Goal: Information Seeking & Learning: Find specific fact

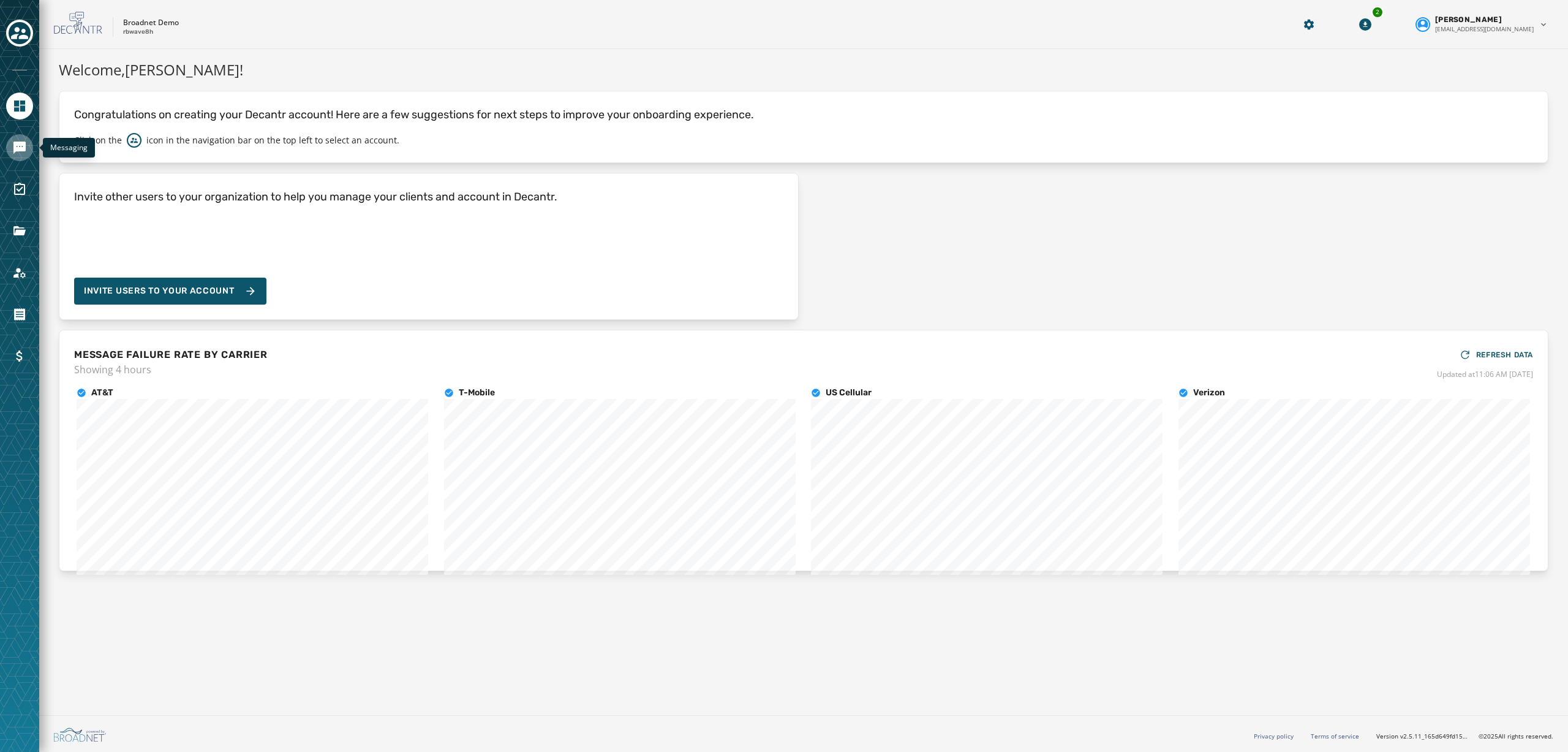
click at [23, 146] on icon "Navigate to Messaging" at bounding box center [20, 147] width 15 height 15
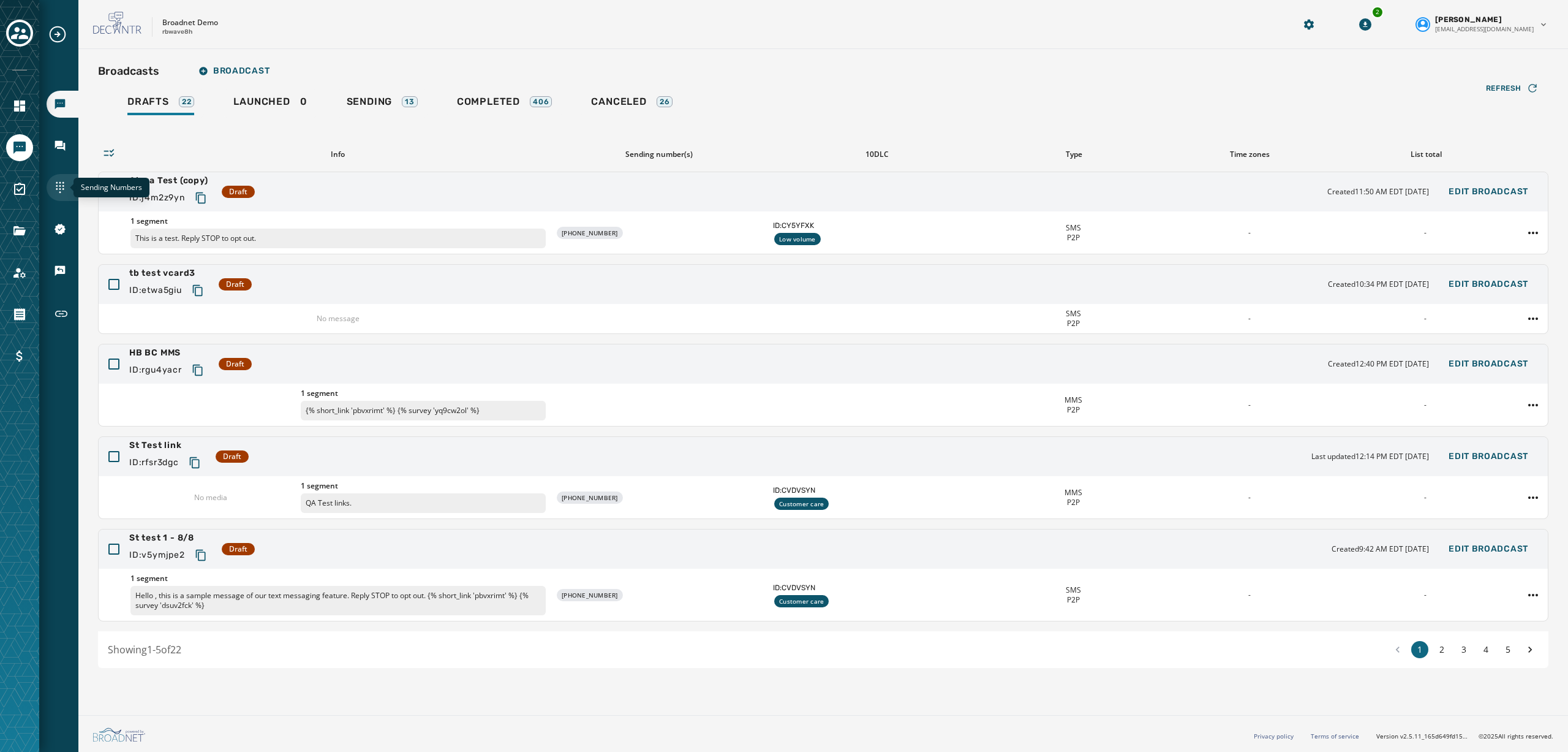
click at [63, 188] on icon "Navigate to Sending Numbers" at bounding box center [60, 188] width 13 height 13
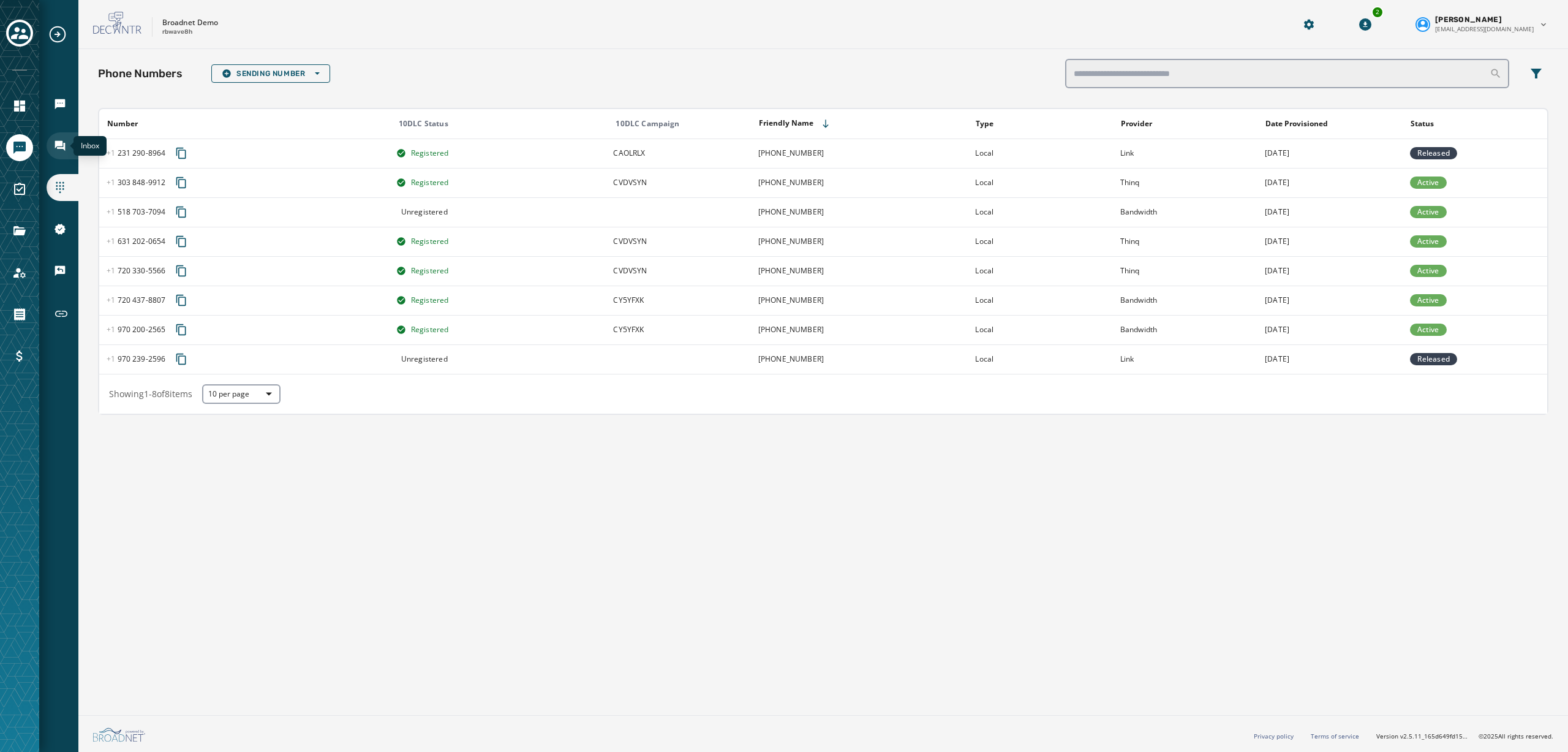
click at [64, 140] on icon "Navigate to Inbox" at bounding box center [60, 146] width 13 height 13
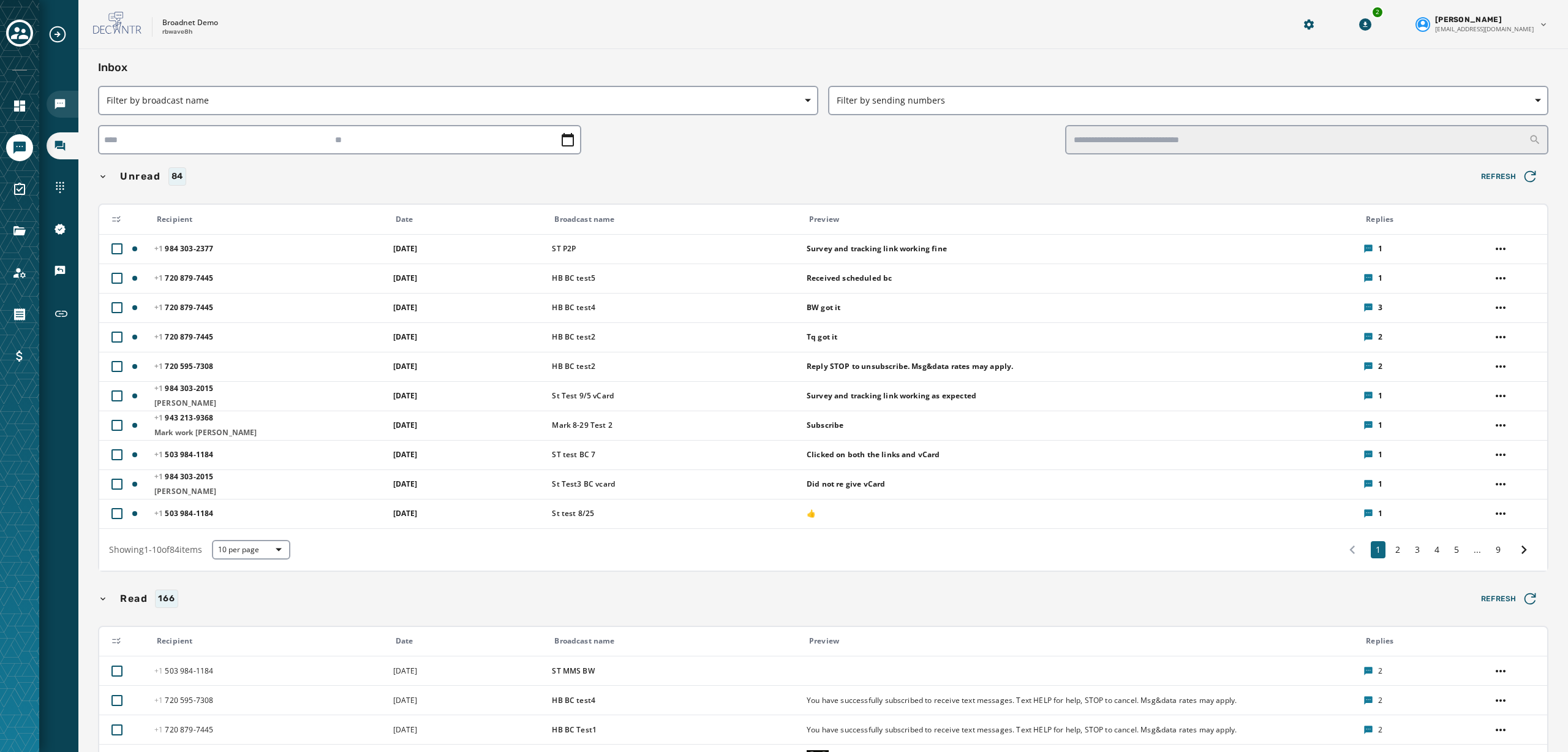
click at [62, 96] on div "Broadcasts" at bounding box center [63, 104] width 32 height 27
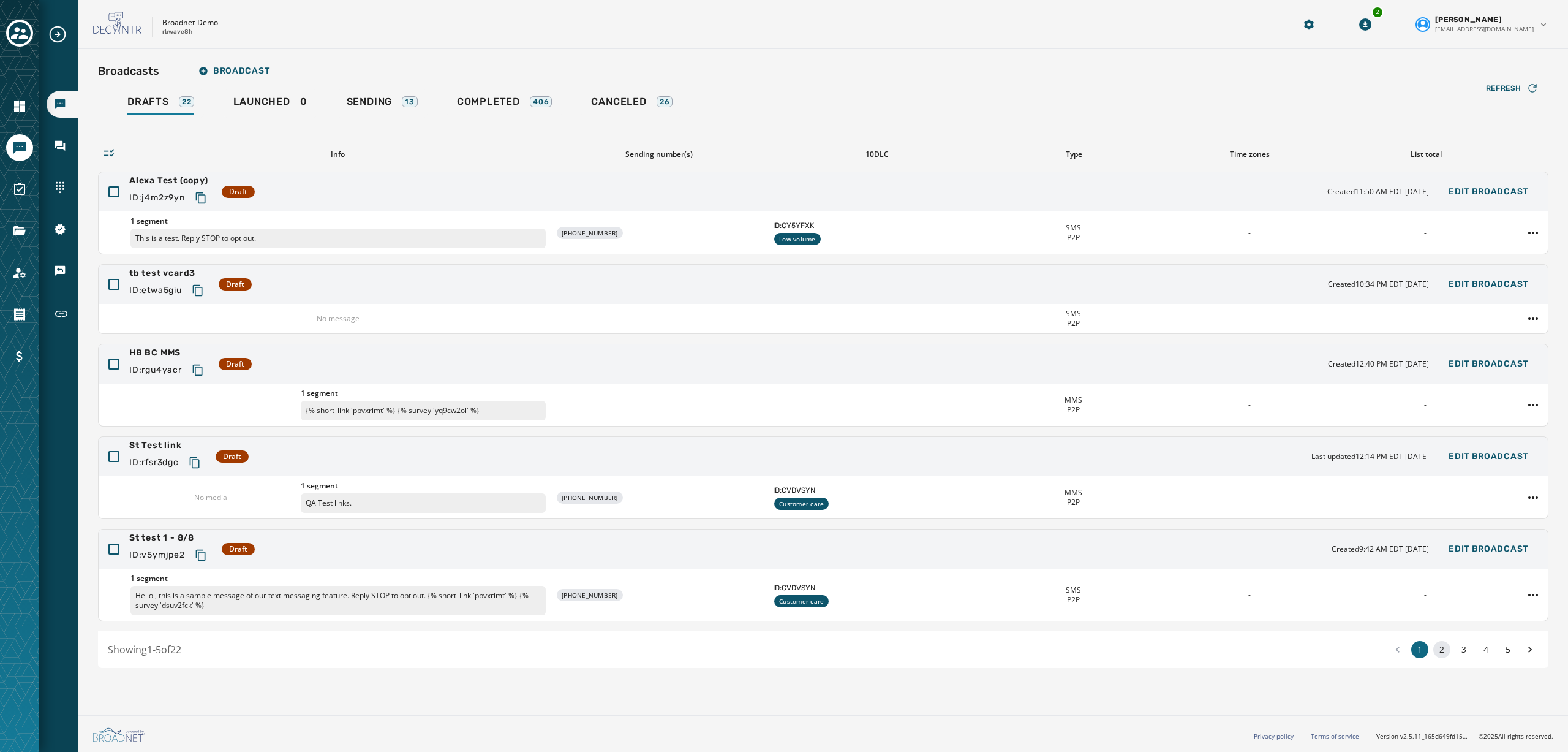
click at [1445, 649] on button "2" at bounding box center [1441, 650] width 17 height 17
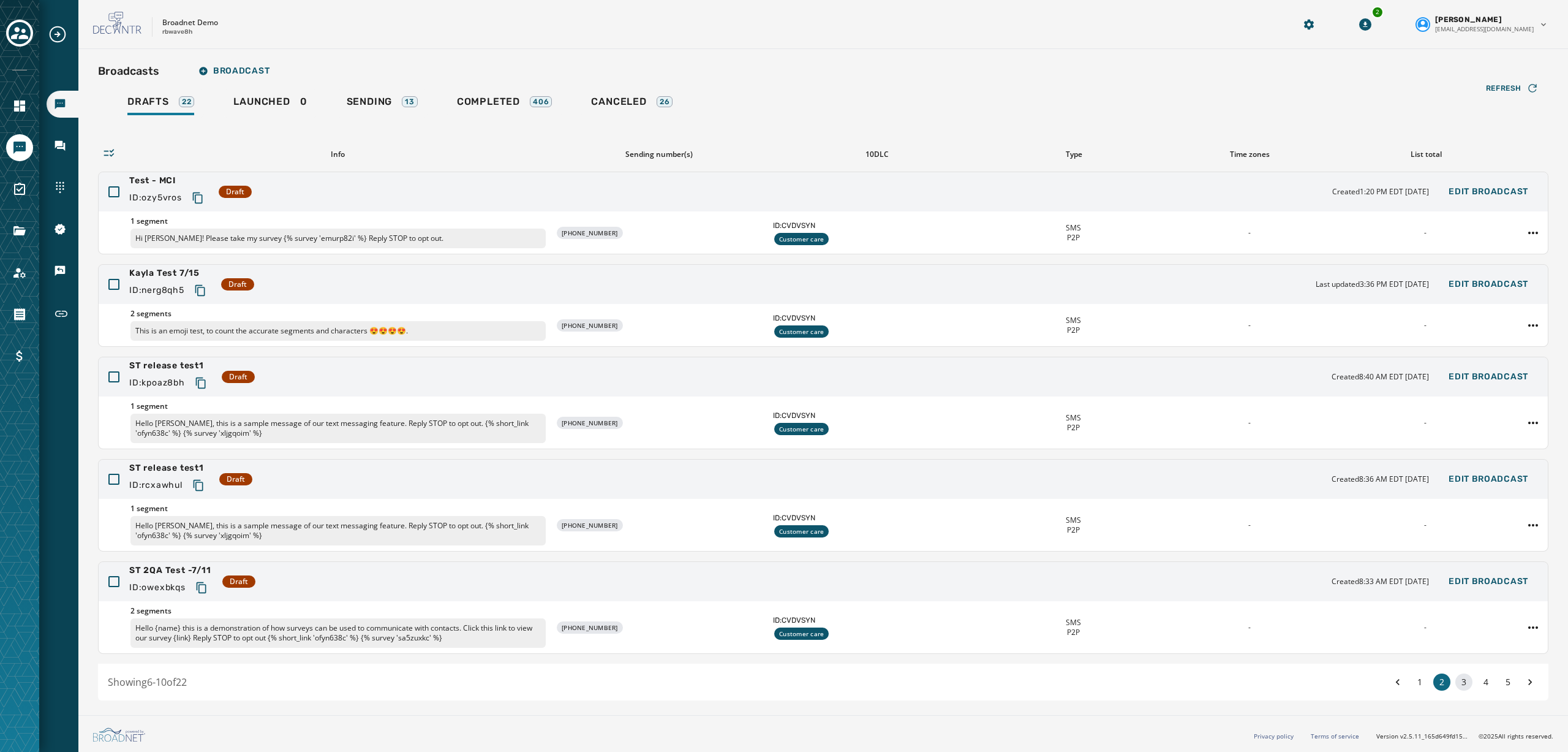
click at [1459, 676] on button "3" at bounding box center [1463, 682] width 17 height 17
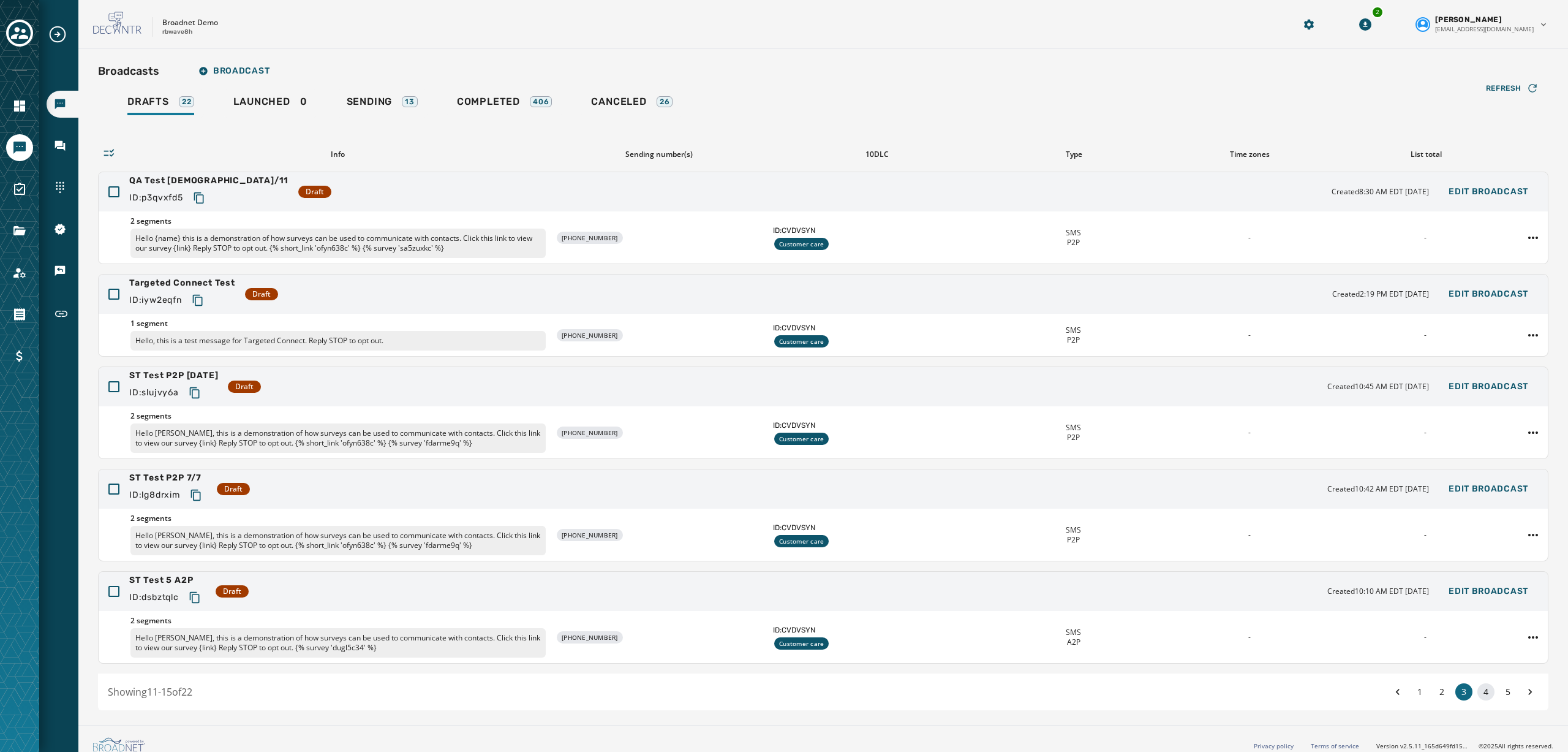
click at [1480, 690] on button "4" at bounding box center [1486, 692] width 17 height 17
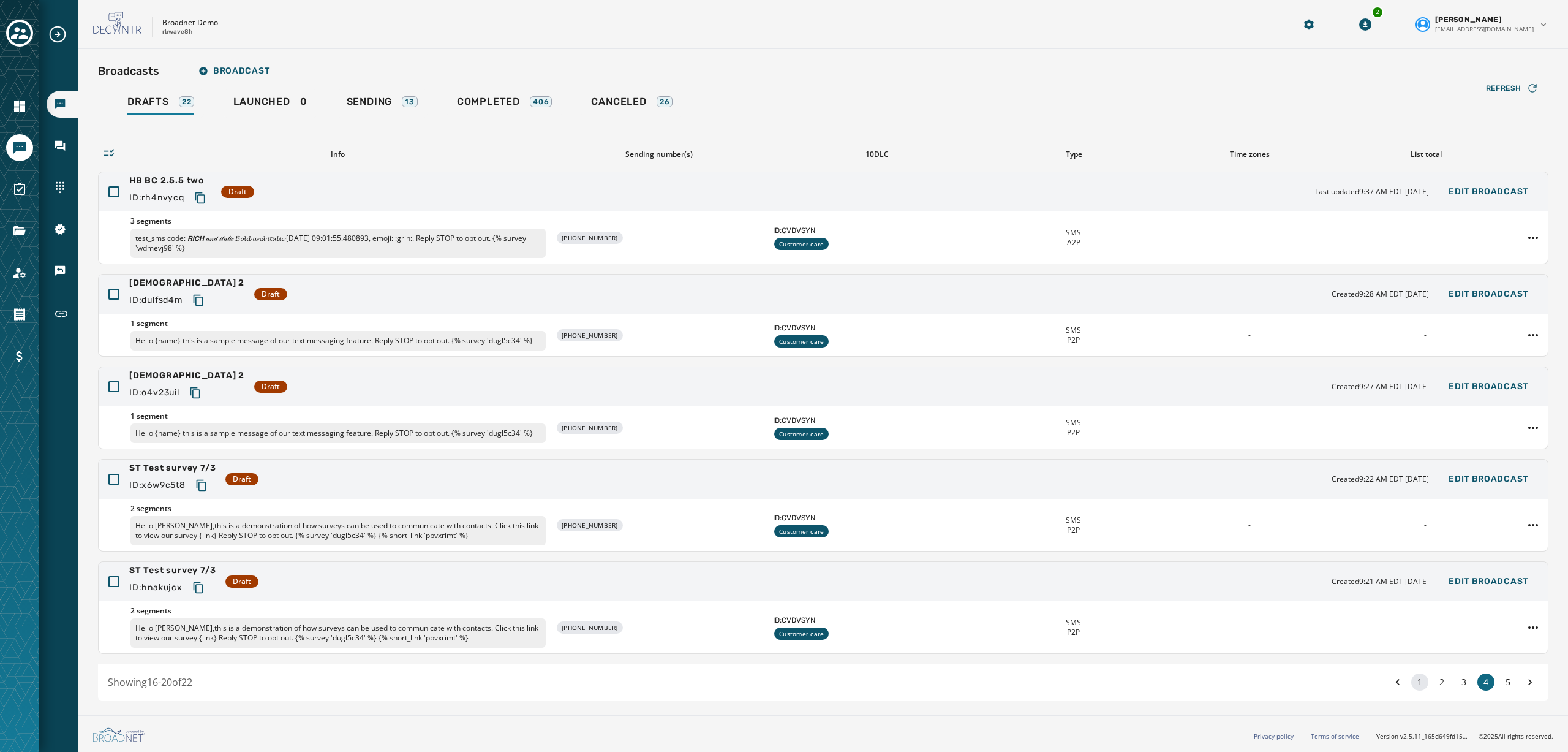
click at [1420, 685] on button "1" at bounding box center [1420, 682] width 17 height 17
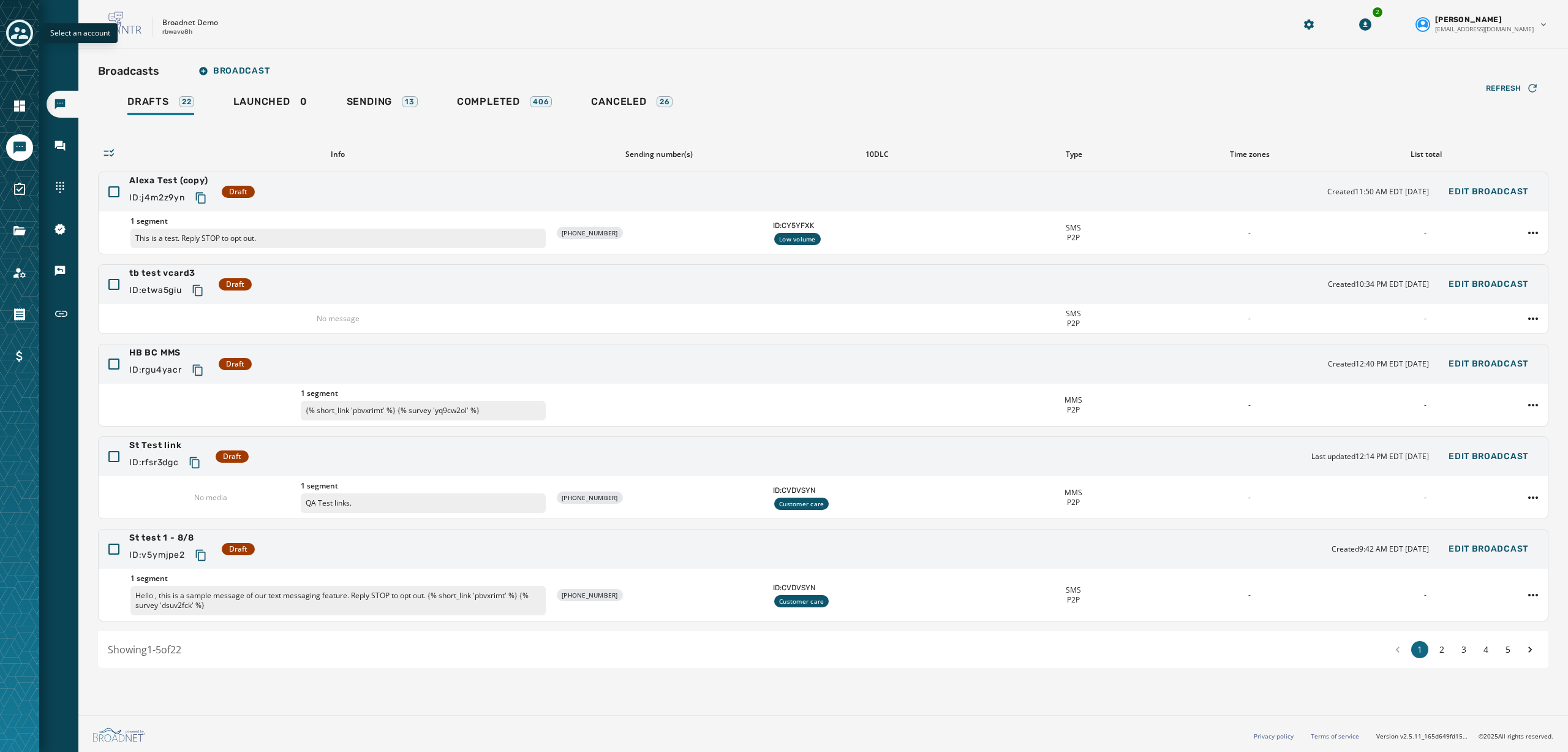
click at [28, 37] on div "Toggle account select drawer" at bounding box center [20, 33] width 22 height 22
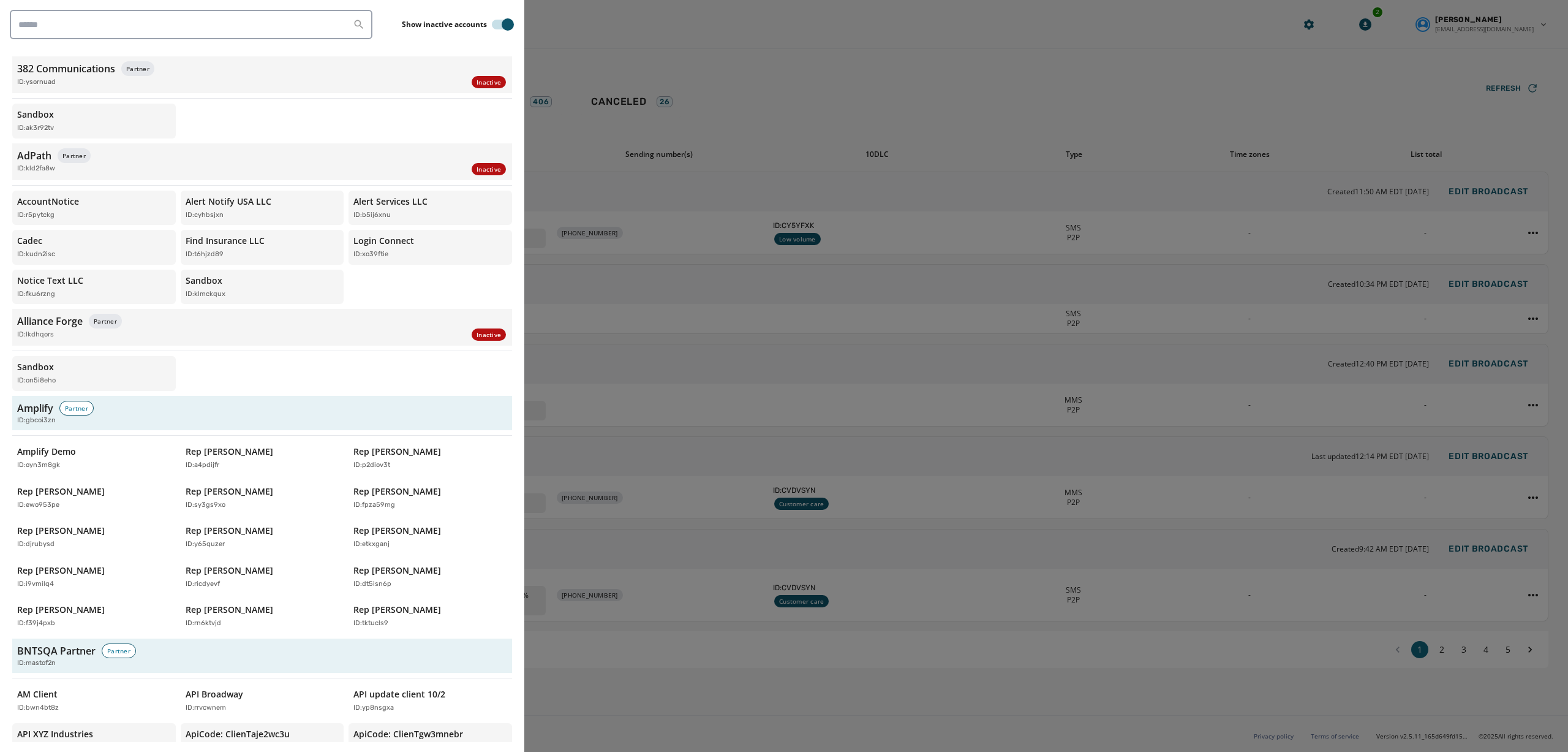
click at [766, 102] on div at bounding box center [784, 376] width 1568 height 752
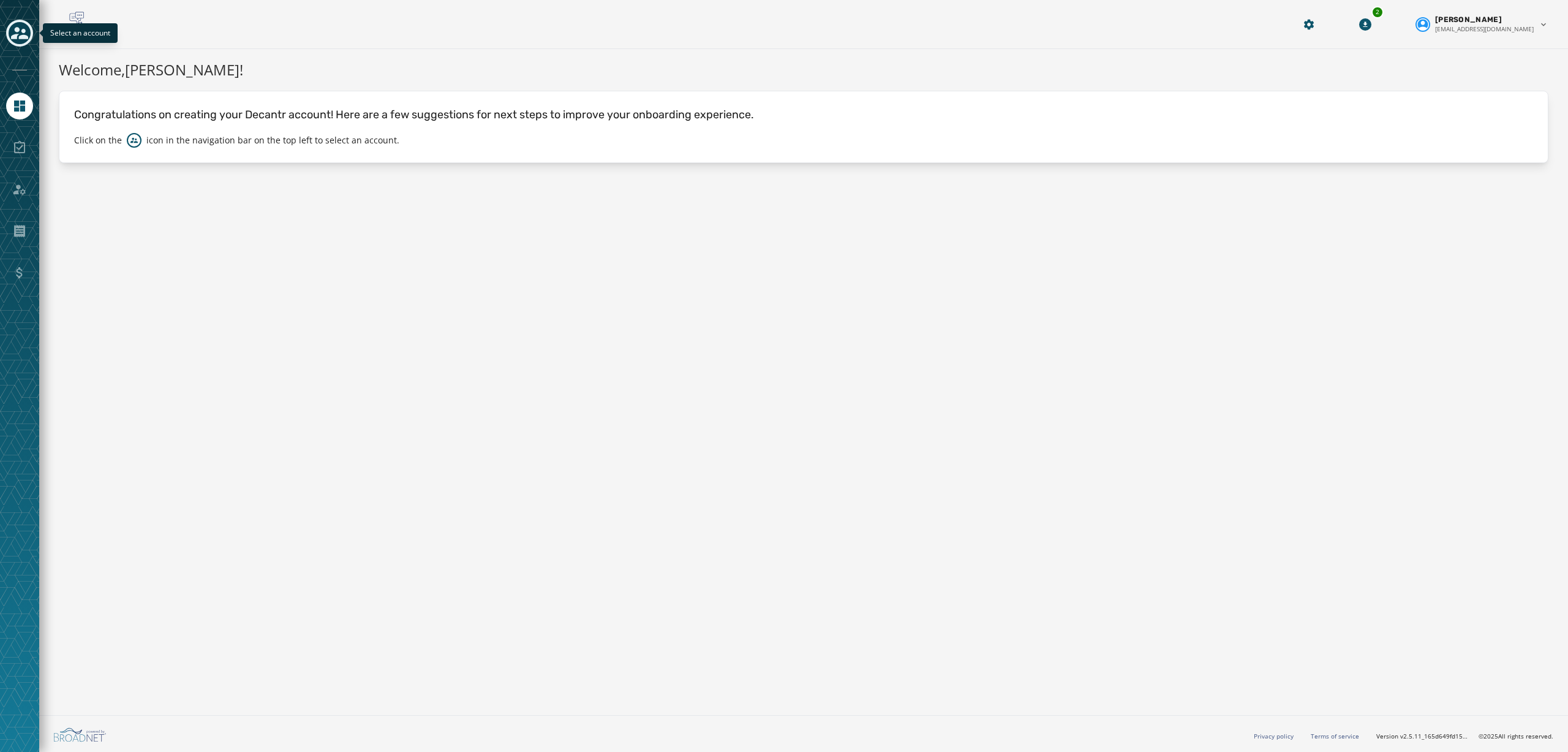
click at [21, 32] on icon "Toggle account select drawer" at bounding box center [20, 33] width 17 height 17
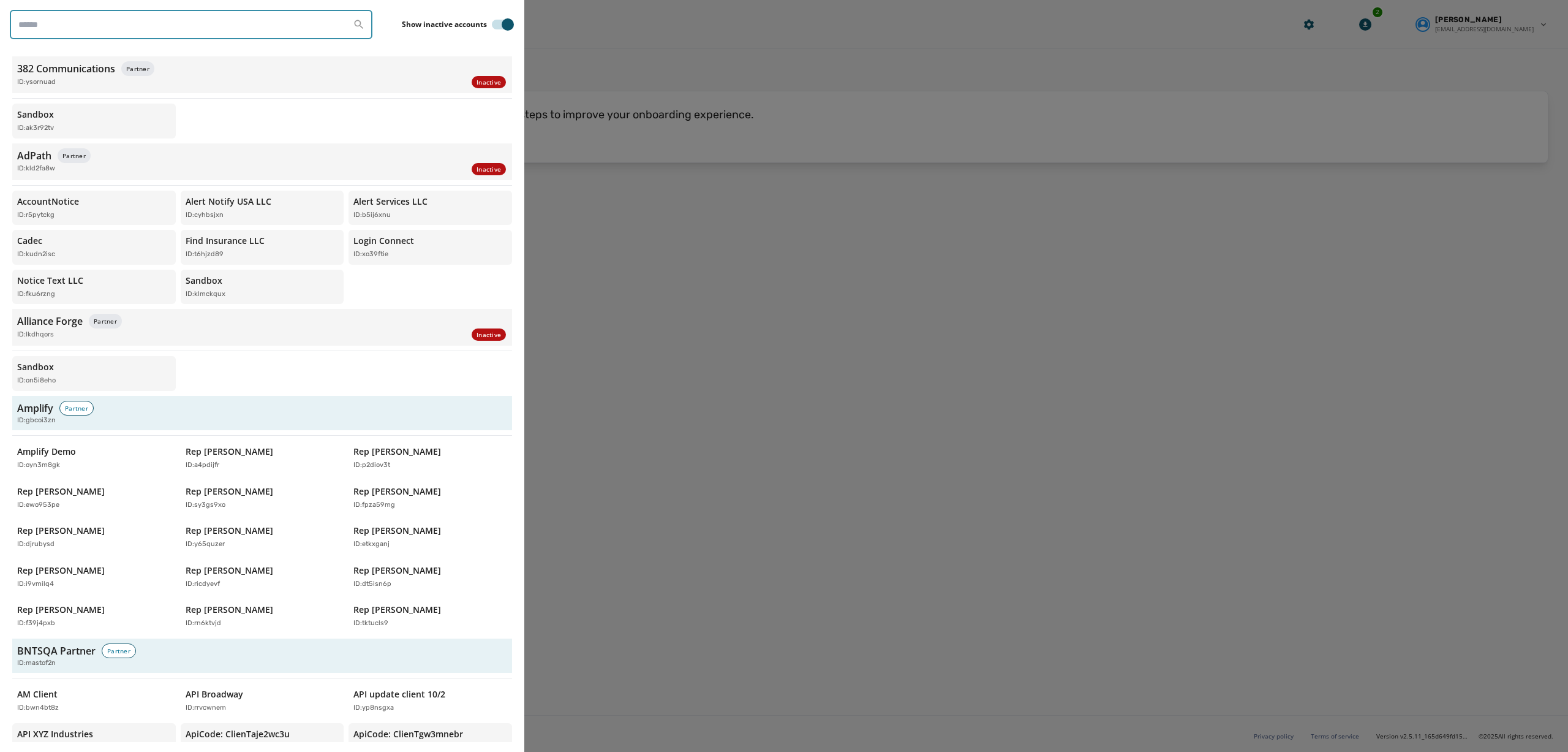
click at [95, 17] on input "search" at bounding box center [191, 25] width 363 height 30
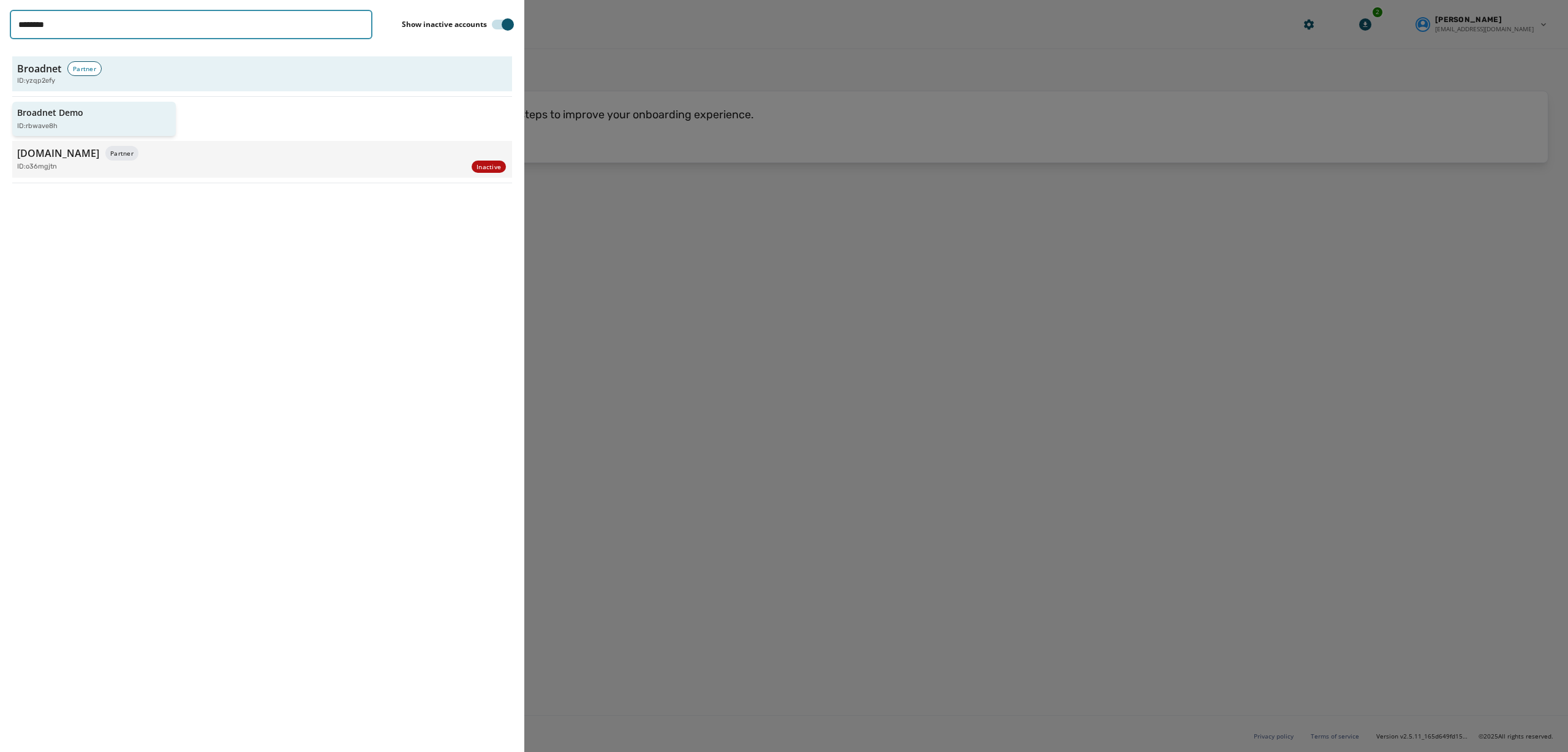
type input "********"
click at [145, 129] on div "ID: rbwave8h" at bounding box center [88, 126] width 141 height 10
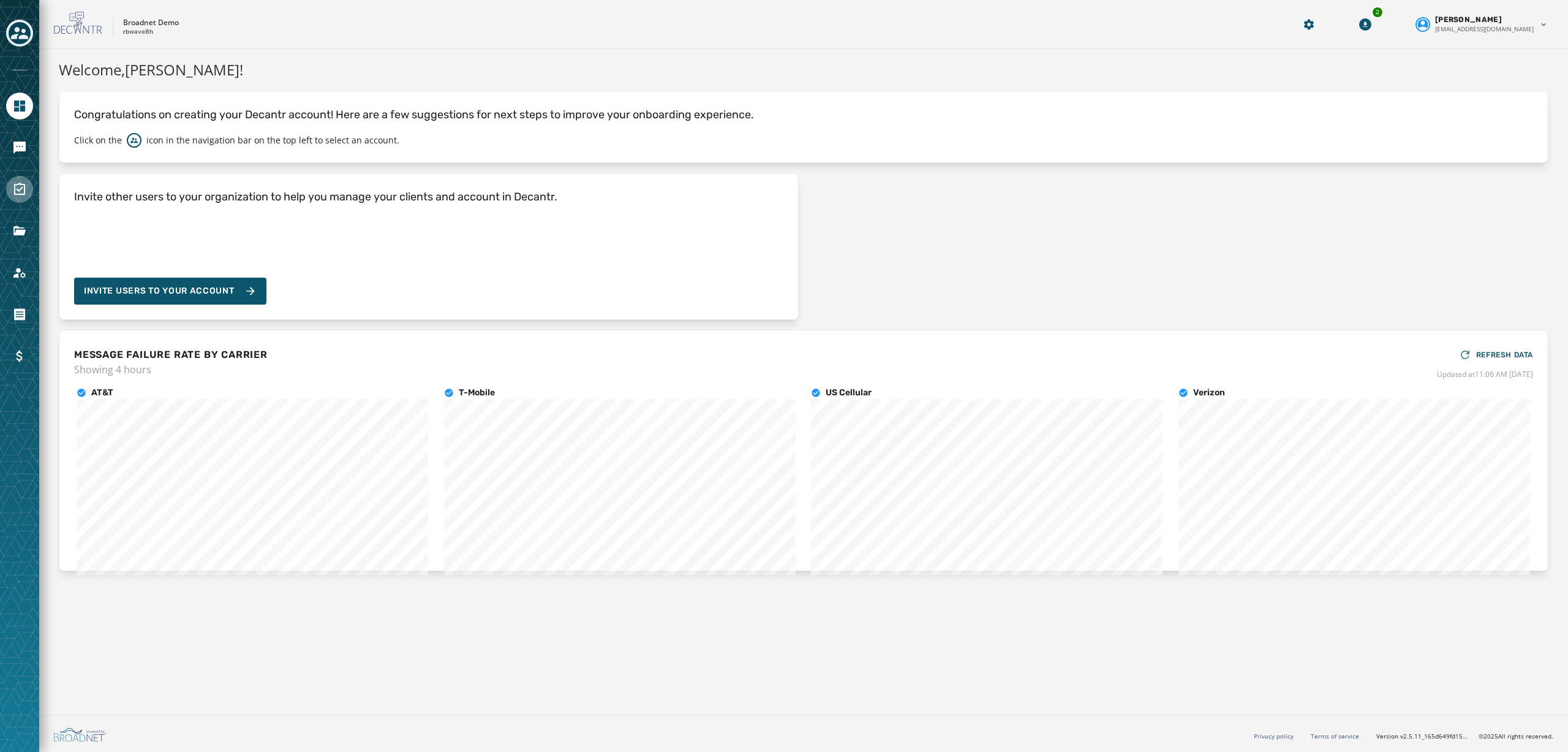
click at [15, 198] on link "Navigate to Surveys" at bounding box center [20, 189] width 27 height 27
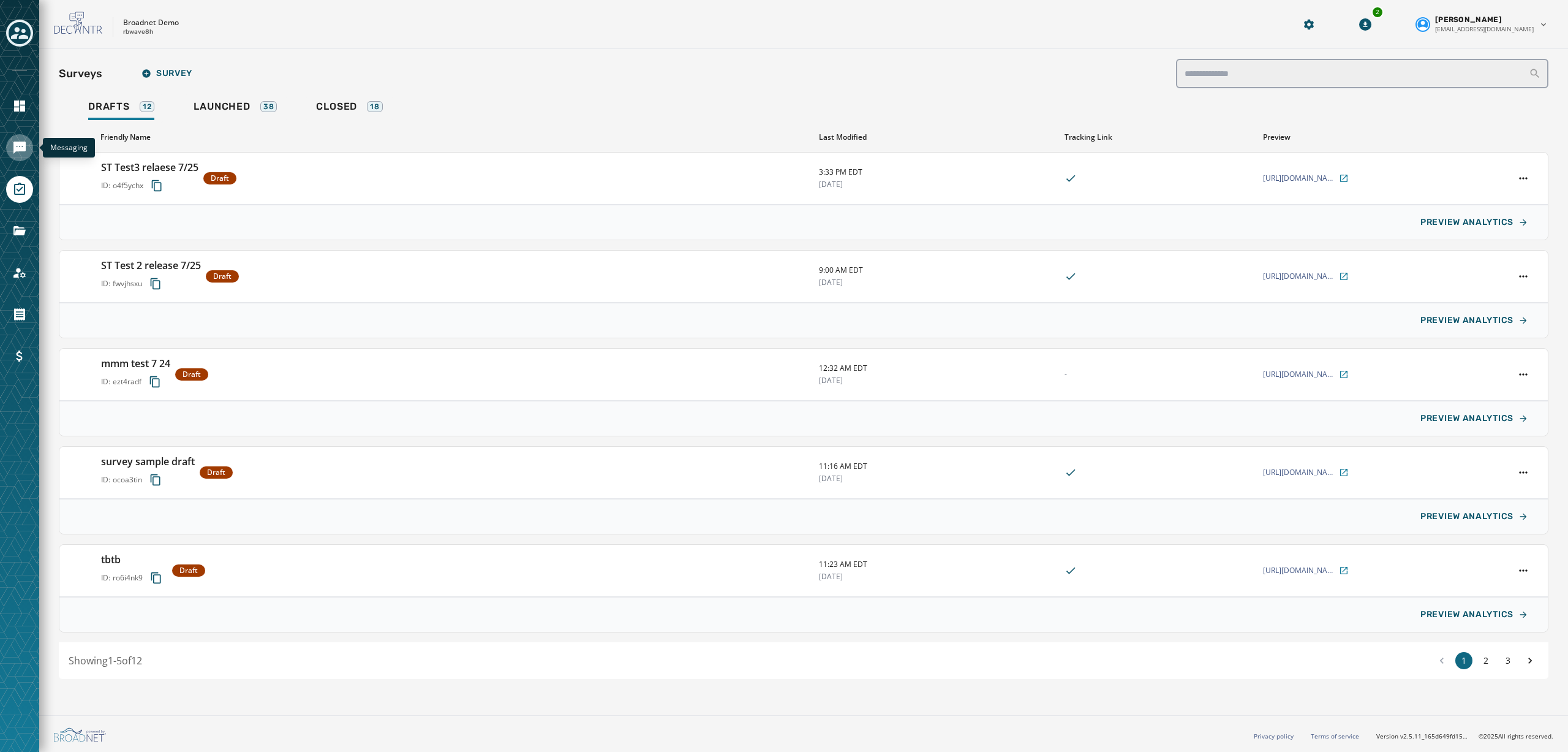
click at [13, 141] on icon "Navigate to Messaging" at bounding box center [20, 147] width 15 height 15
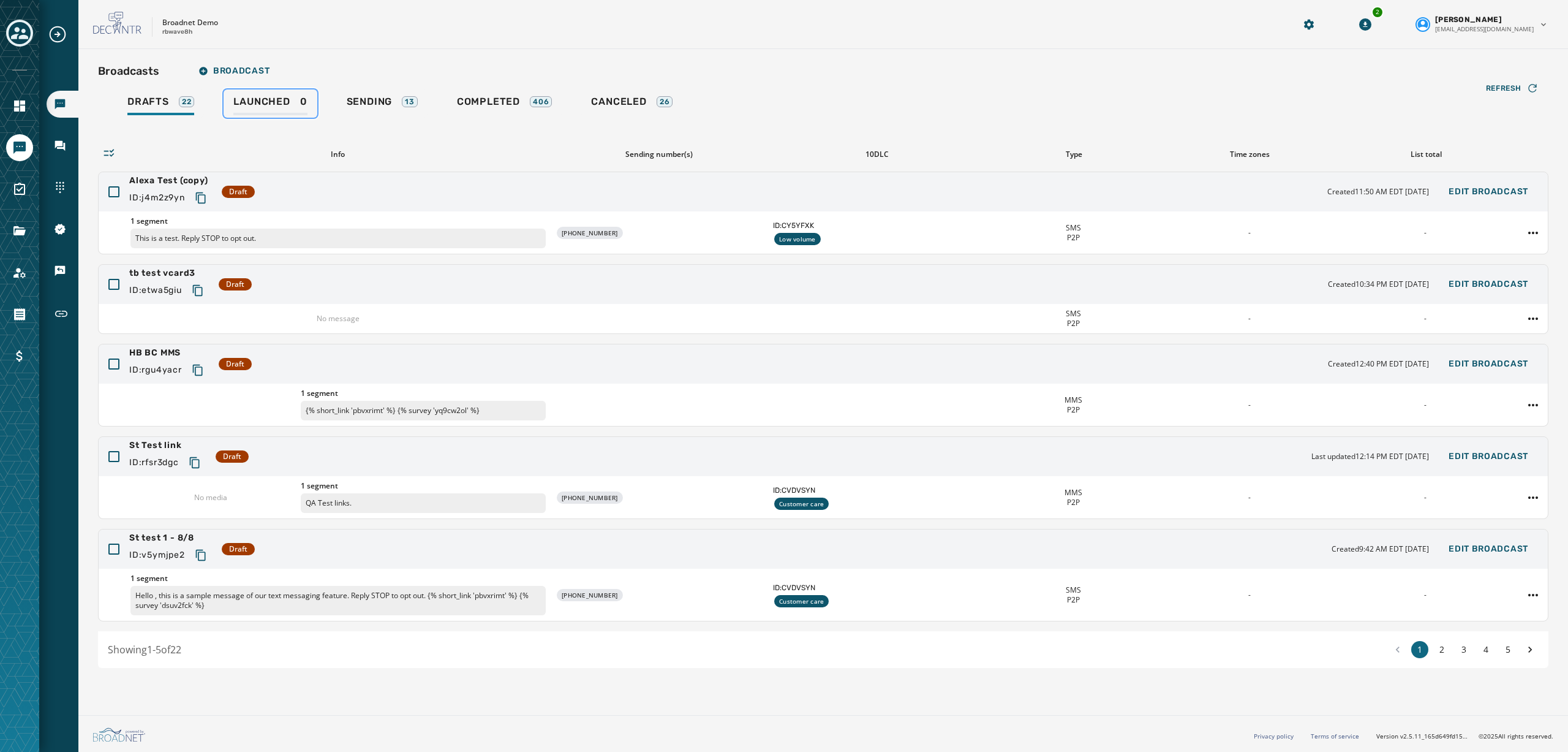
click at [276, 105] on span "Launched" at bounding box center [262, 102] width 56 height 13
click at [364, 101] on span "Sending" at bounding box center [370, 102] width 46 height 13
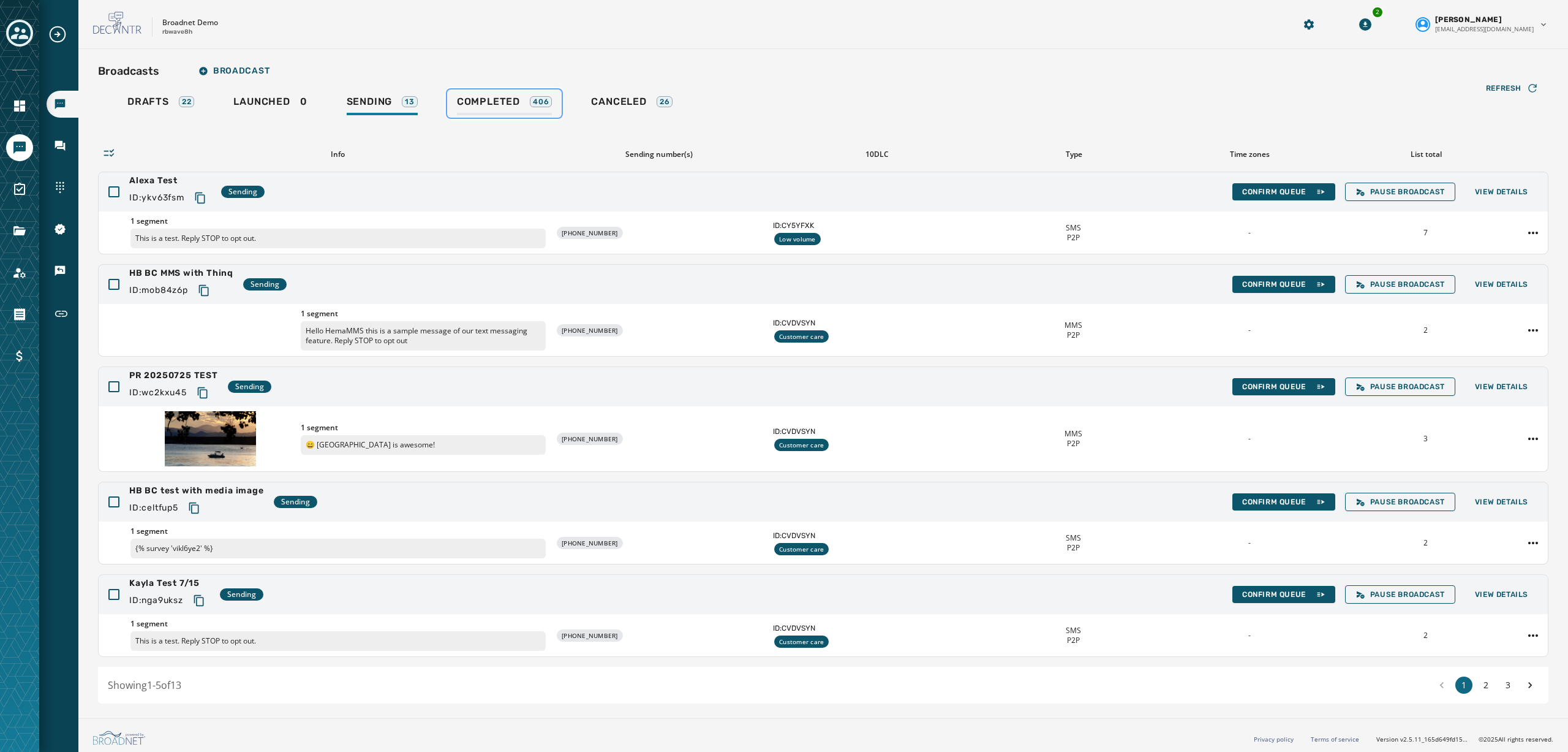
click at [476, 98] on span "Completed" at bounding box center [488, 102] width 63 height 13
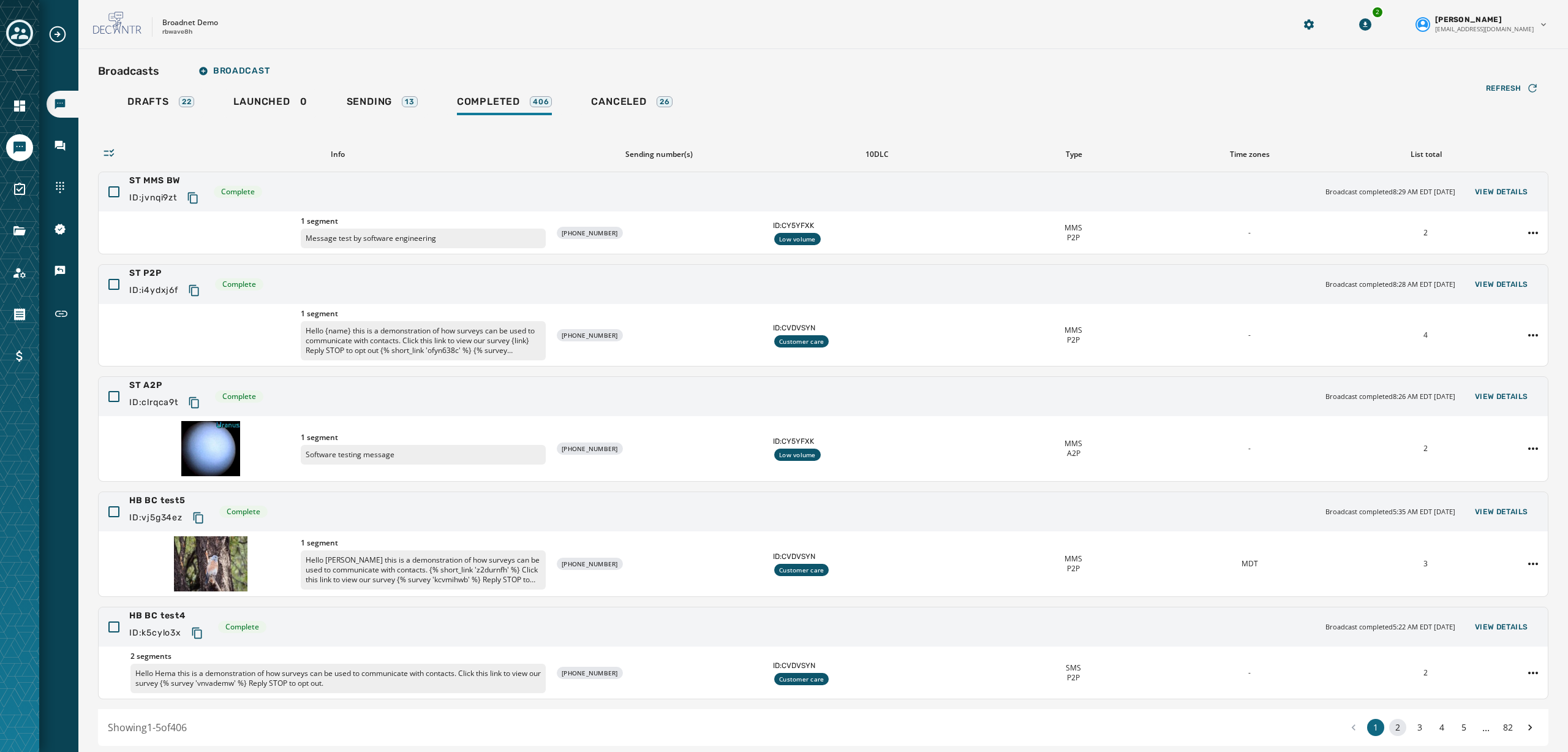
click at [1393, 729] on button "2" at bounding box center [1398, 727] width 17 height 17
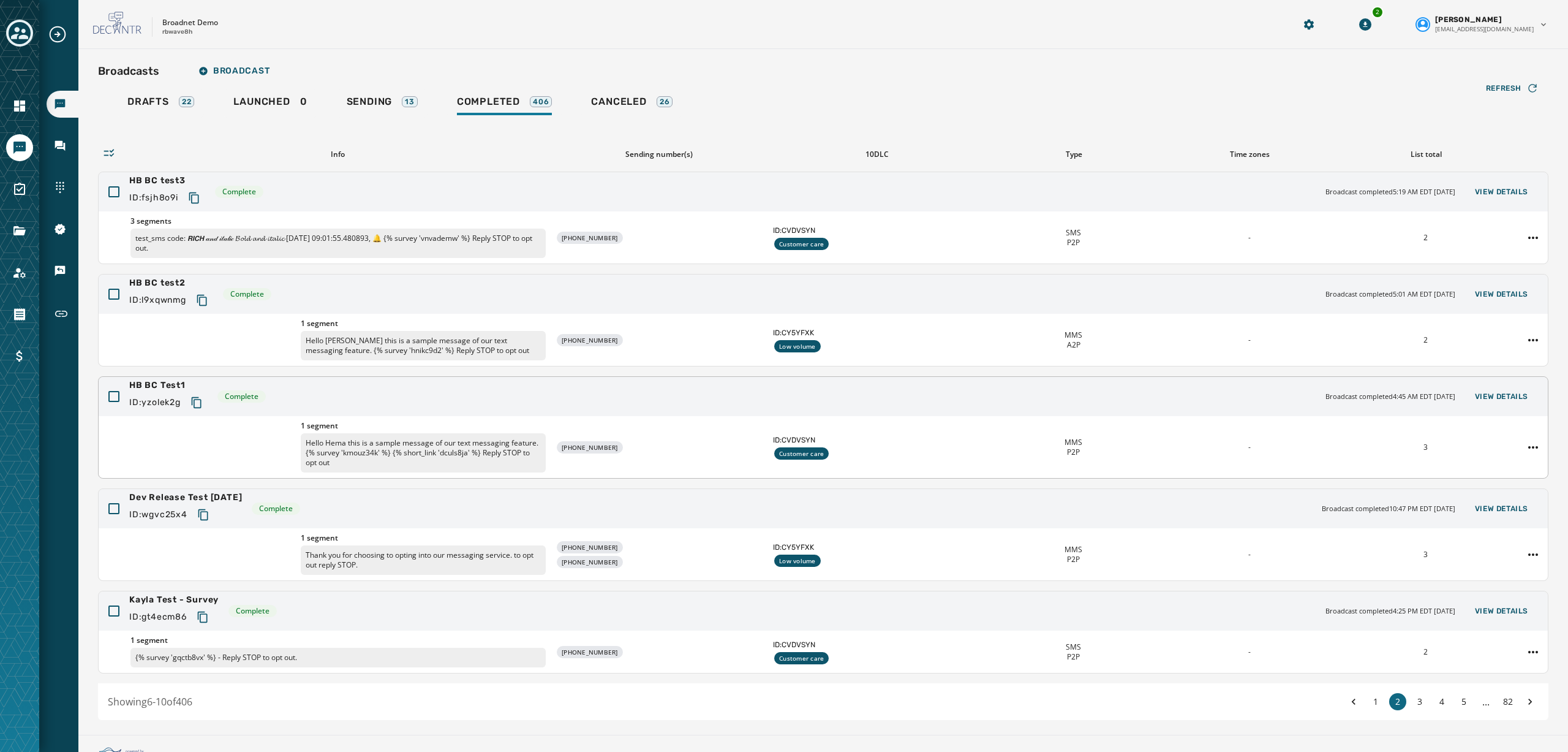
click at [341, 391] on div "HB BC Test1 ID: yzolek2g Complete Broadcast completed 4:45 AM EDT [DATE] View D…" at bounding box center [823, 396] width 1448 height 39
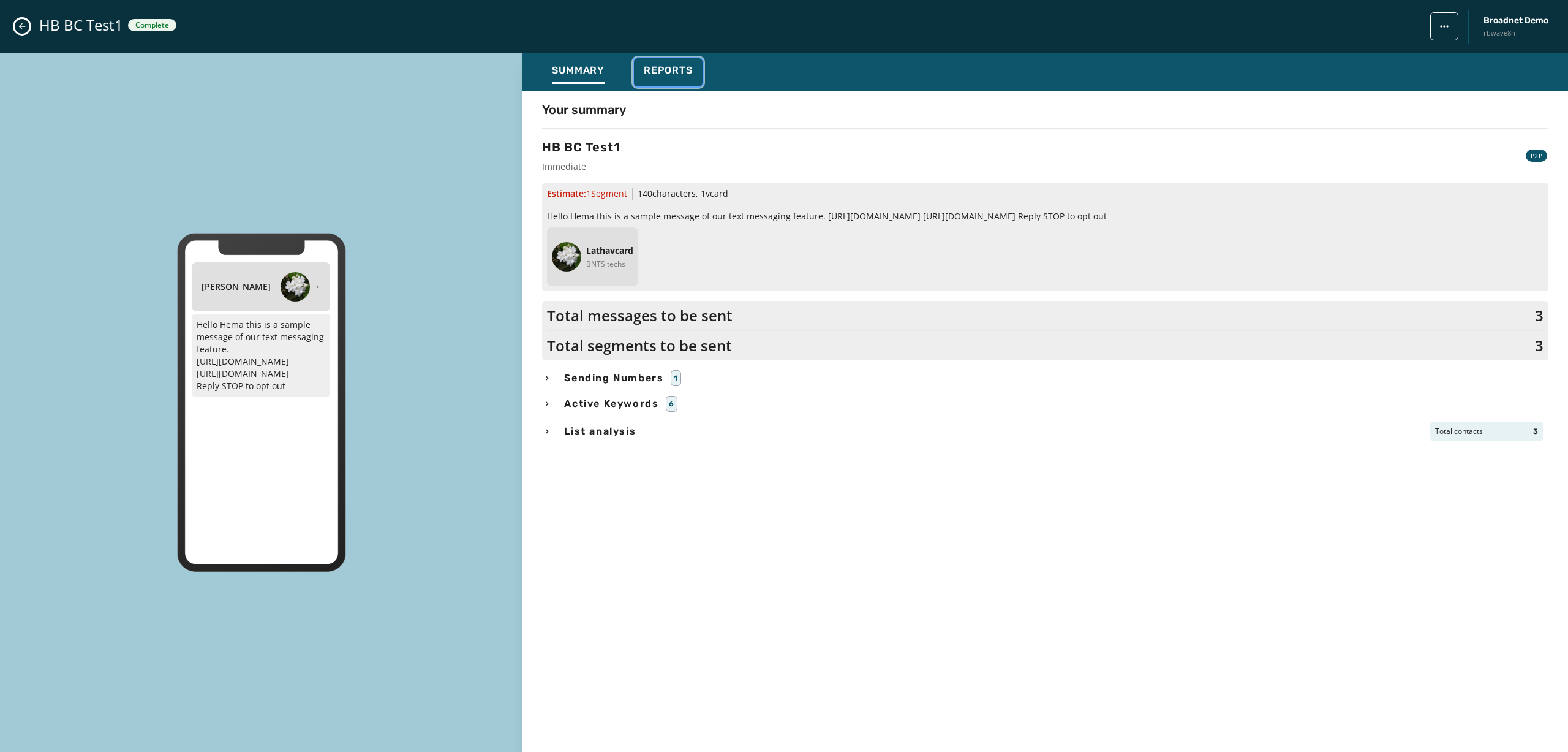
click at [665, 65] on span "Reports" at bounding box center [668, 70] width 49 height 13
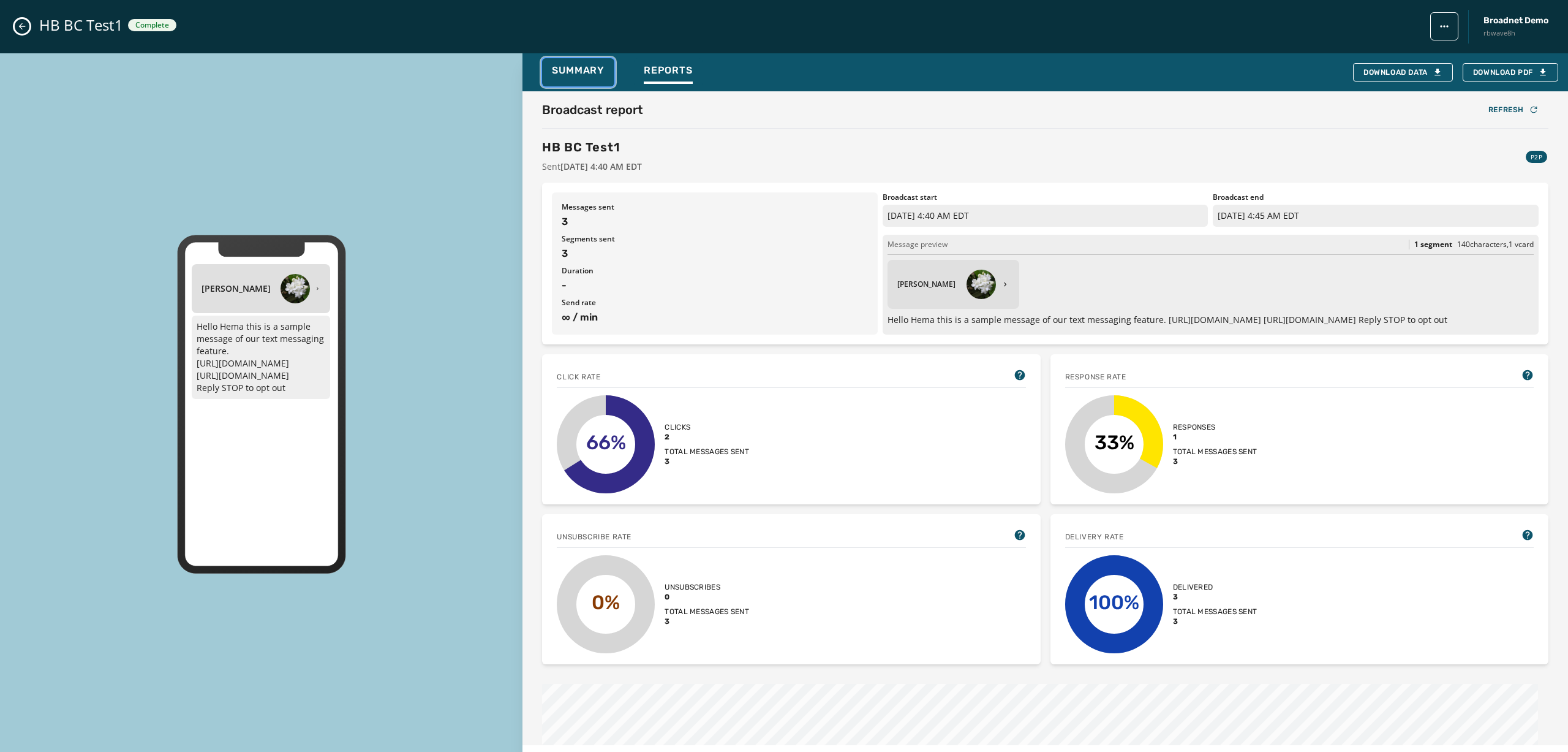
click at [588, 72] on span "Summary" at bounding box center [577, 70] width 52 height 13
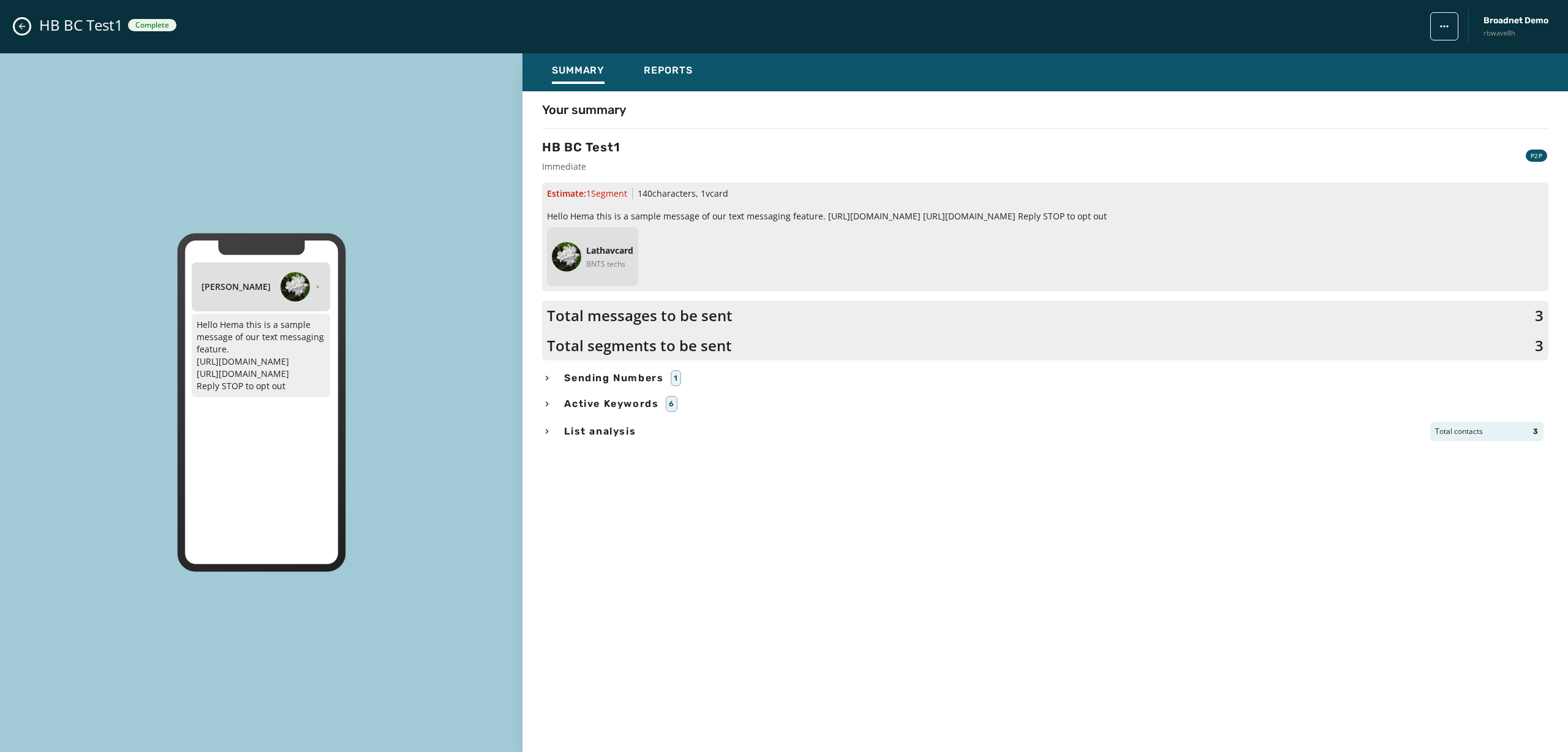
click at [593, 428] on span "List analysis" at bounding box center [600, 431] width 77 height 15
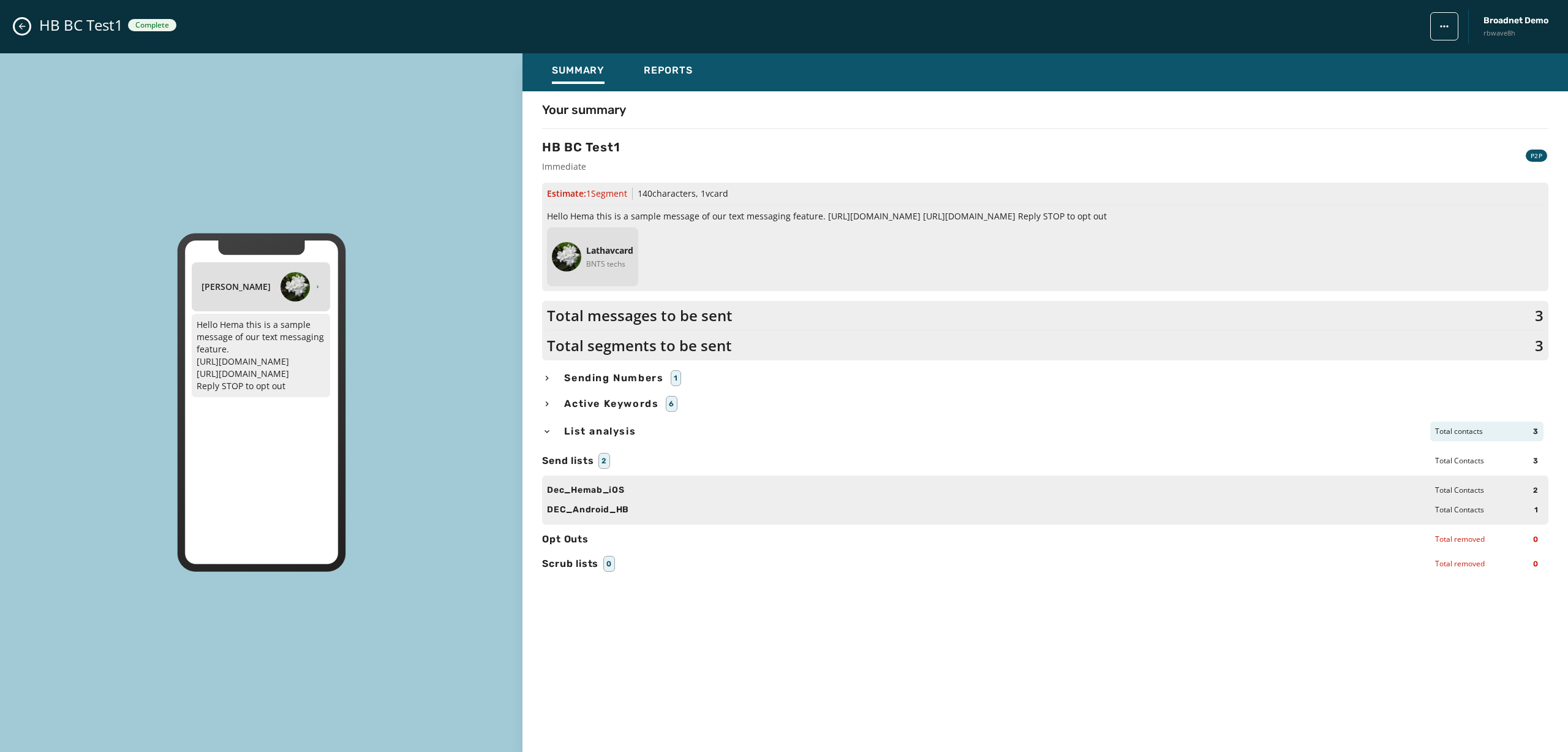
click at [25, 33] on div "HB BC Test1 Complete Broadnet Demo rbwave8h" at bounding box center [784, 27] width 1568 height 53
click at [19, 30] on icon "Close admin drawer" at bounding box center [22, 26] width 10 height 10
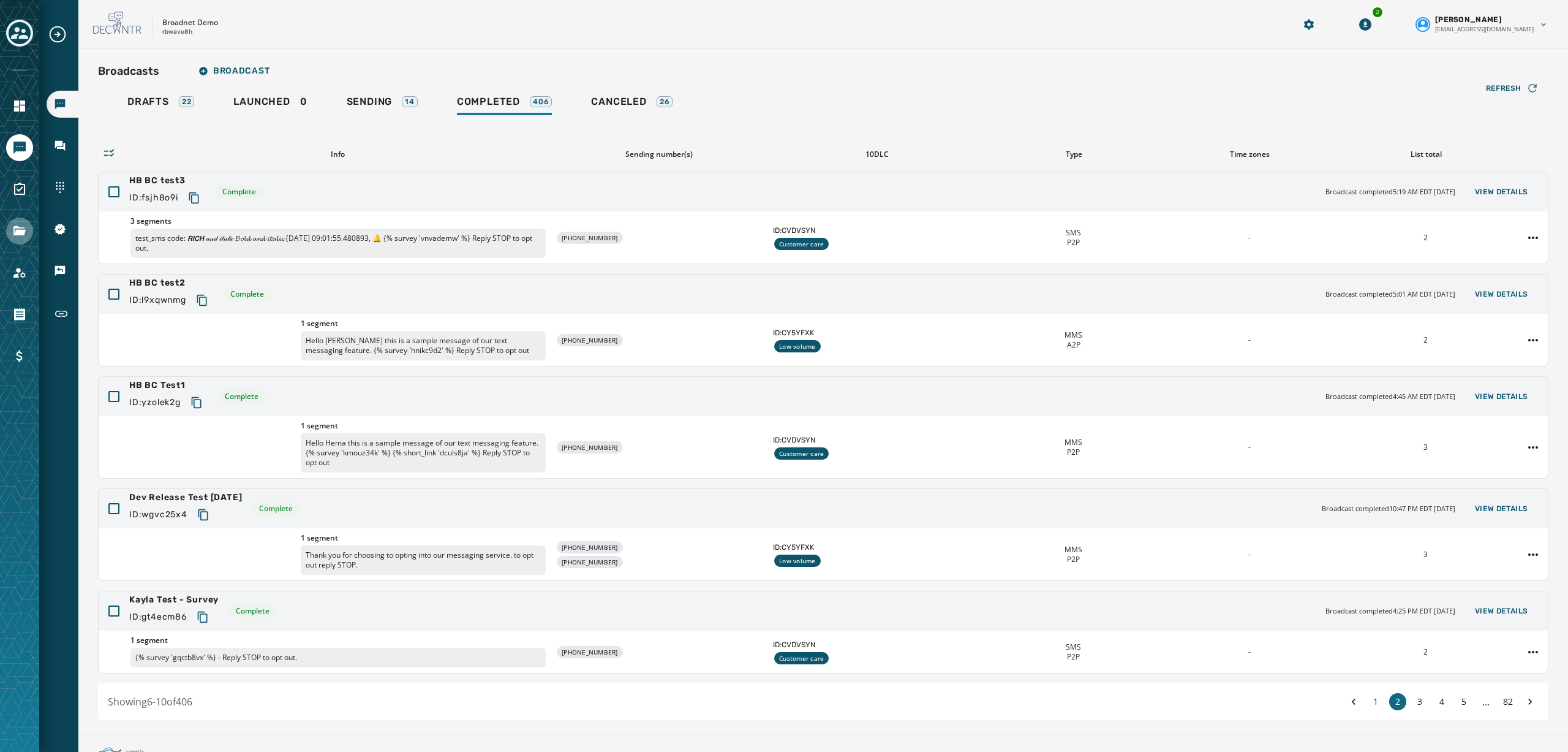
click at [21, 221] on link "Navigate to Files" at bounding box center [20, 231] width 27 height 27
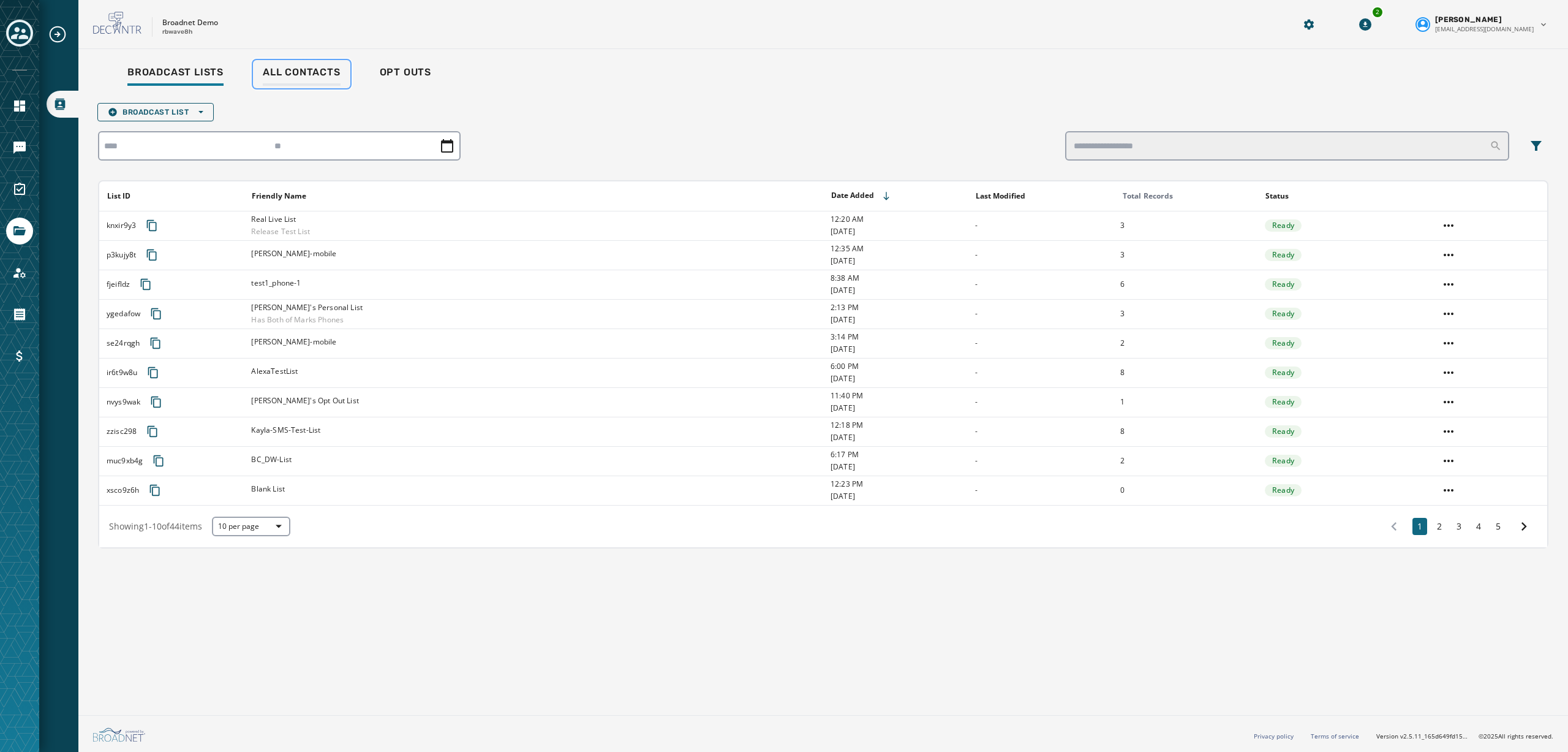
click at [305, 71] on span "All Contacts" at bounding box center [302, 73] width 78 height 13
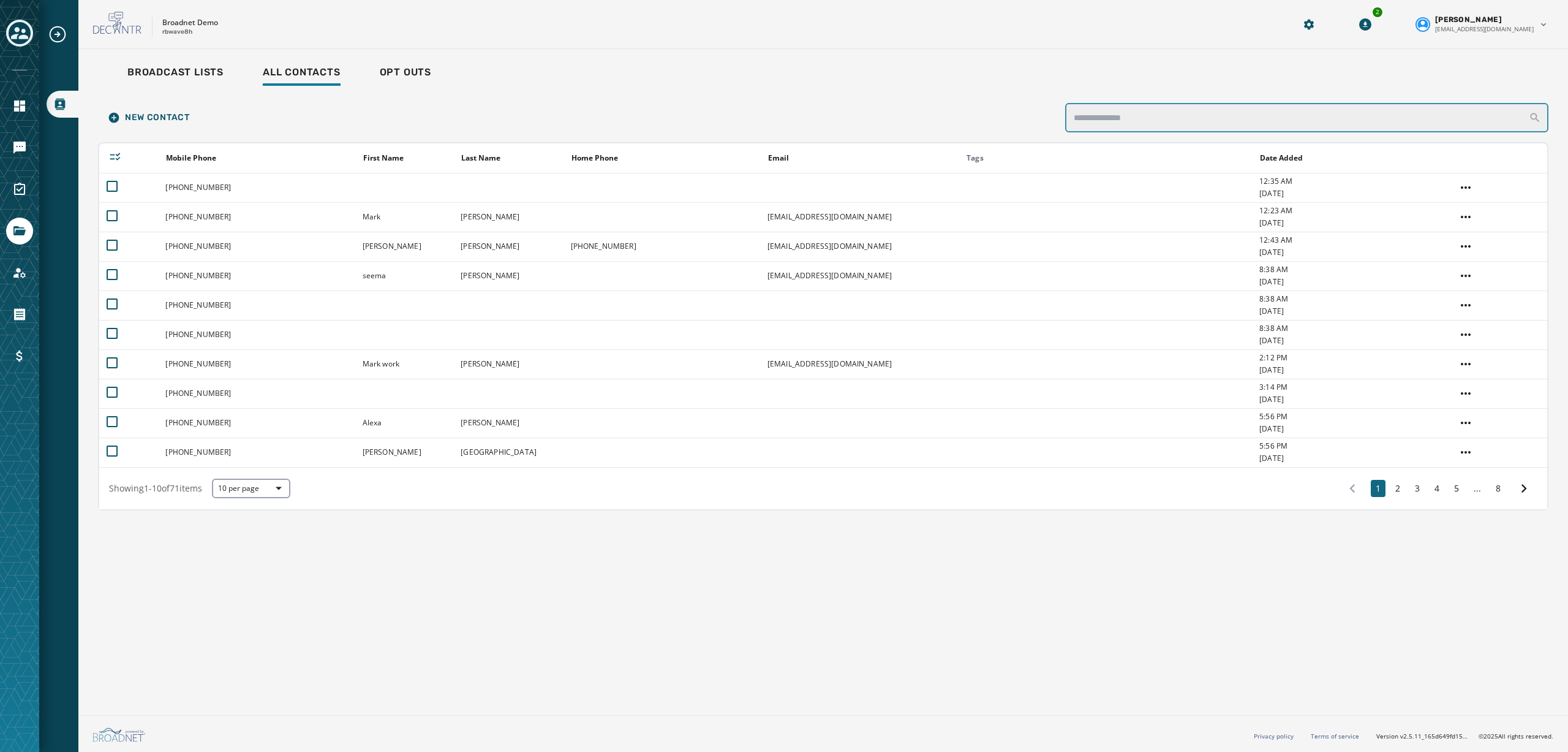
click at [1188, 123] on input "search" at bounding box center [1306, 118] width 483 height 30
type input "***"
click at [173, 73] on span "Broadcast Lists" at bounding box center [175, 73] width 96 height 13
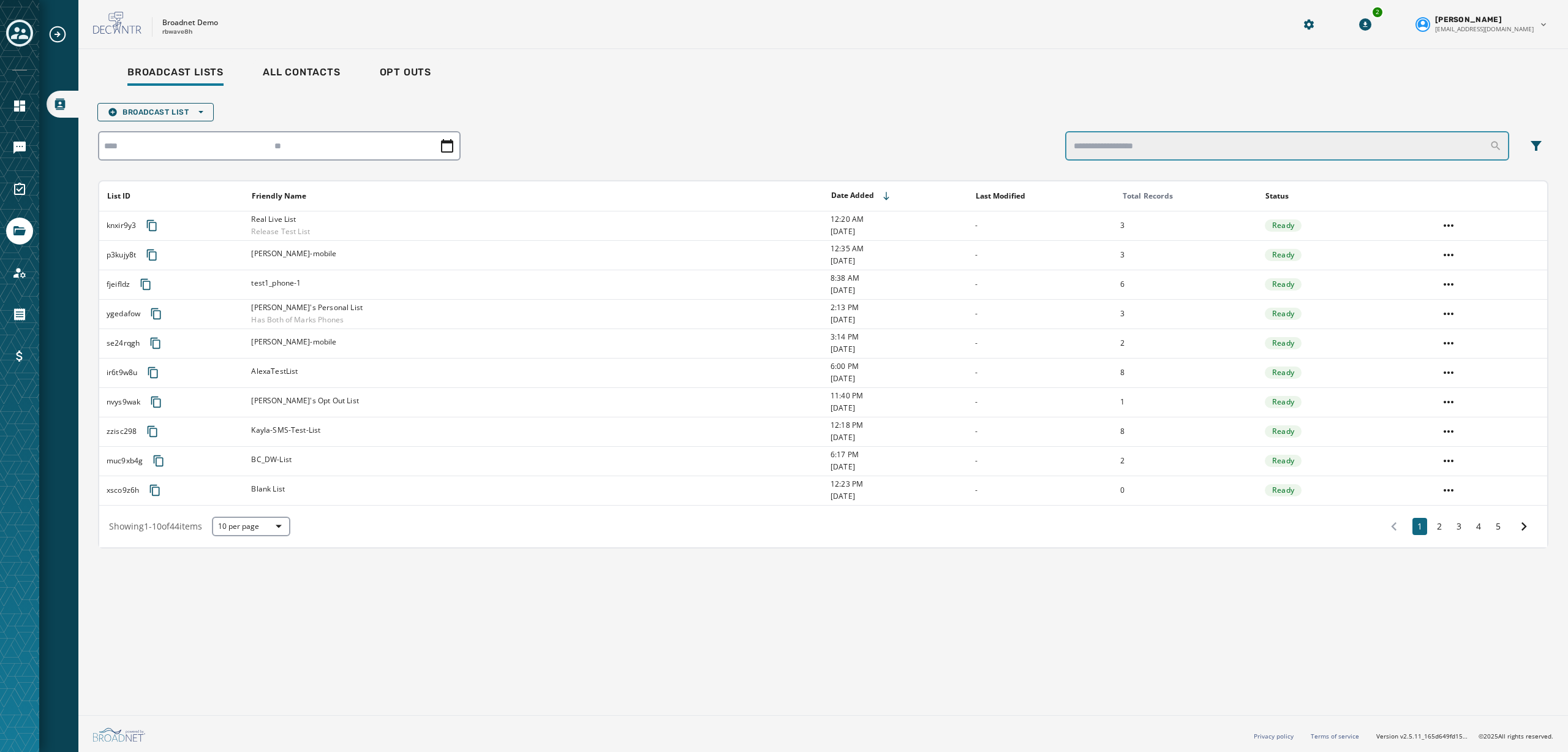
click at [1179, 143] on input "search" at bounding box center [1287, 146] width 444 height 30
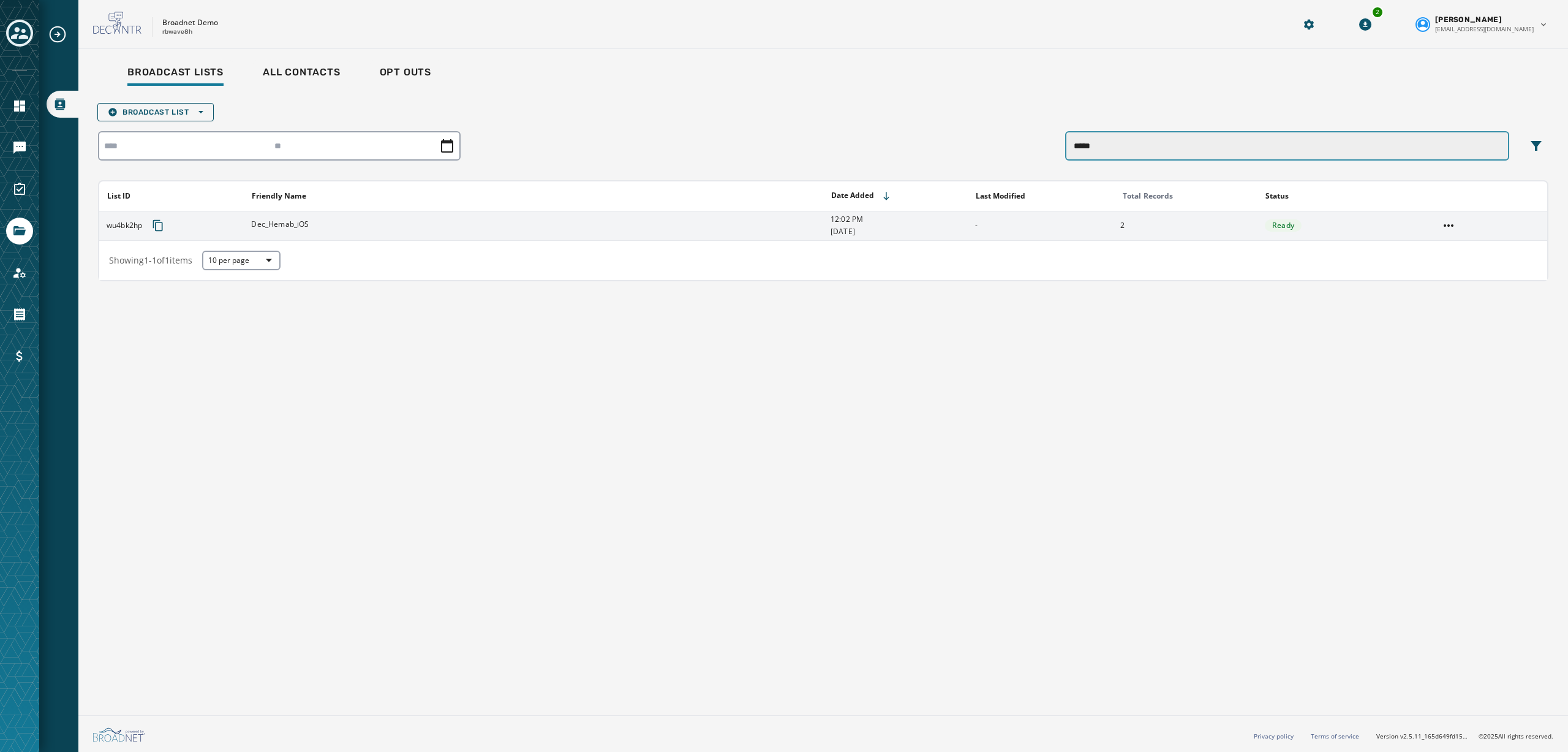
type input "*****"
click at [325, 225] on div "Dec_Hemab_iOS" at bounding box center [536, 226] width 571 height 13
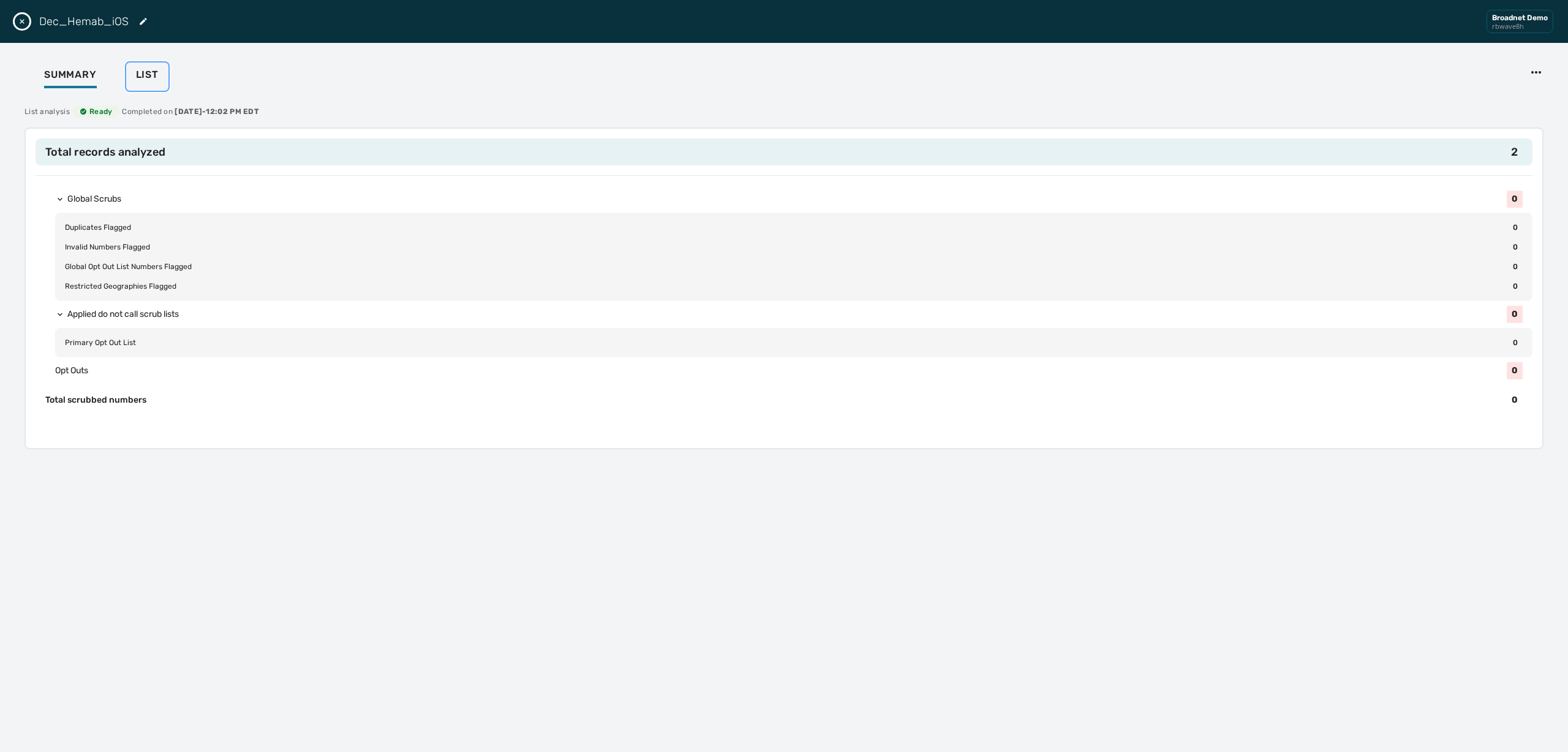
click at [161, 64] on button "List" at bounding box center [147, 77] width 42 height 28
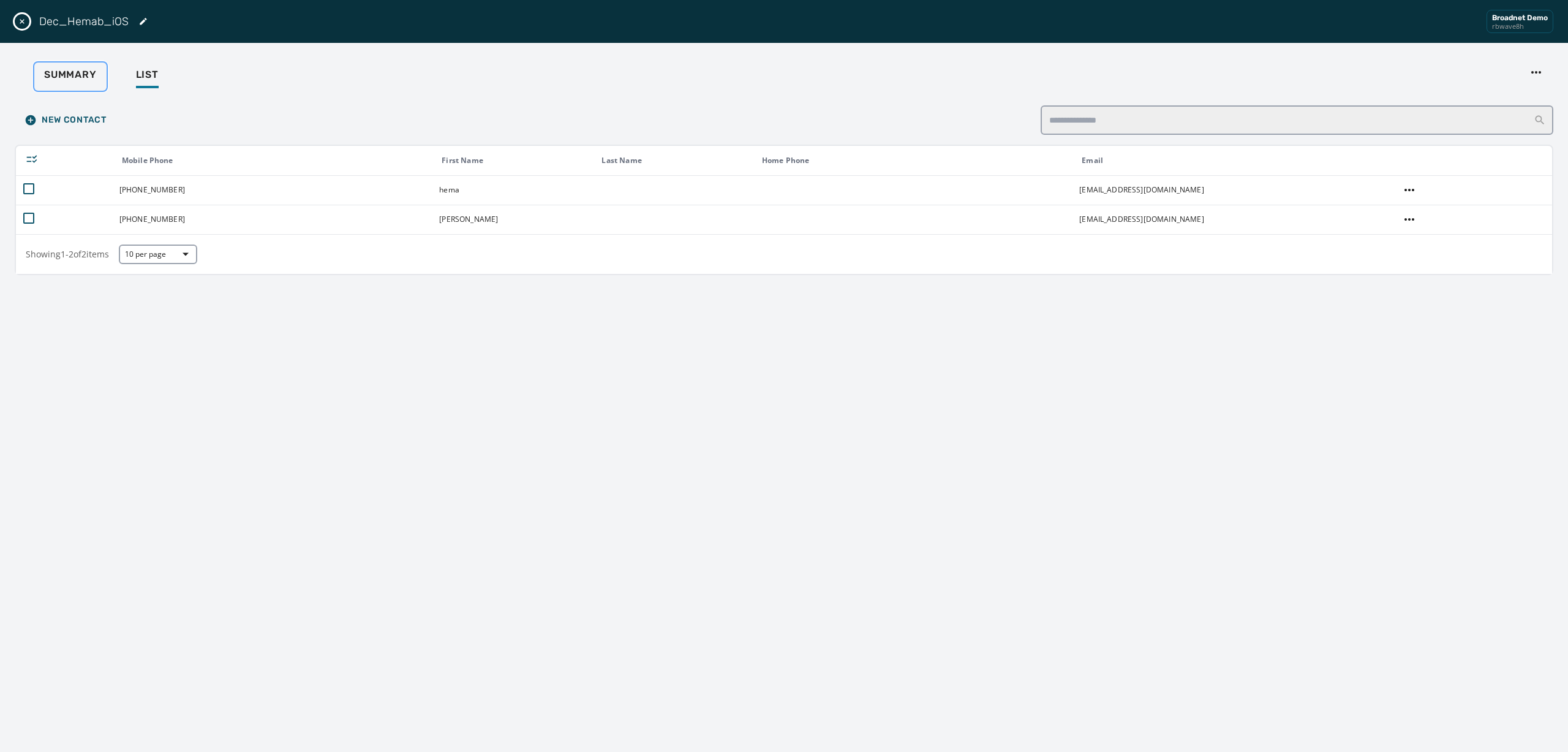
click at [76, 73] on span "Summary" at bounding box center [70, 75] width 52 height 13
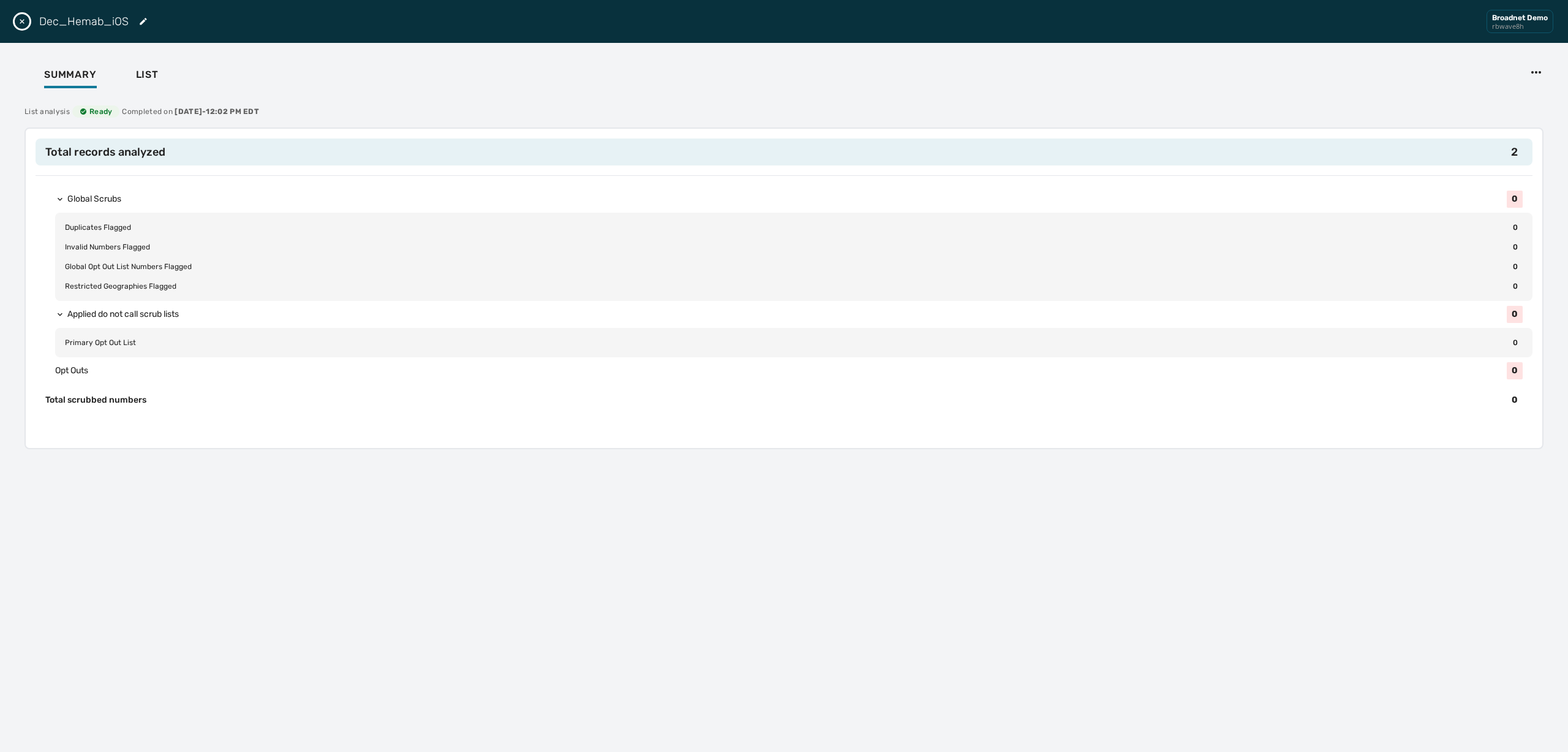
click at [22, 20] on icon "Close drawer" at bounding box center [22, 21] width 10 height 10
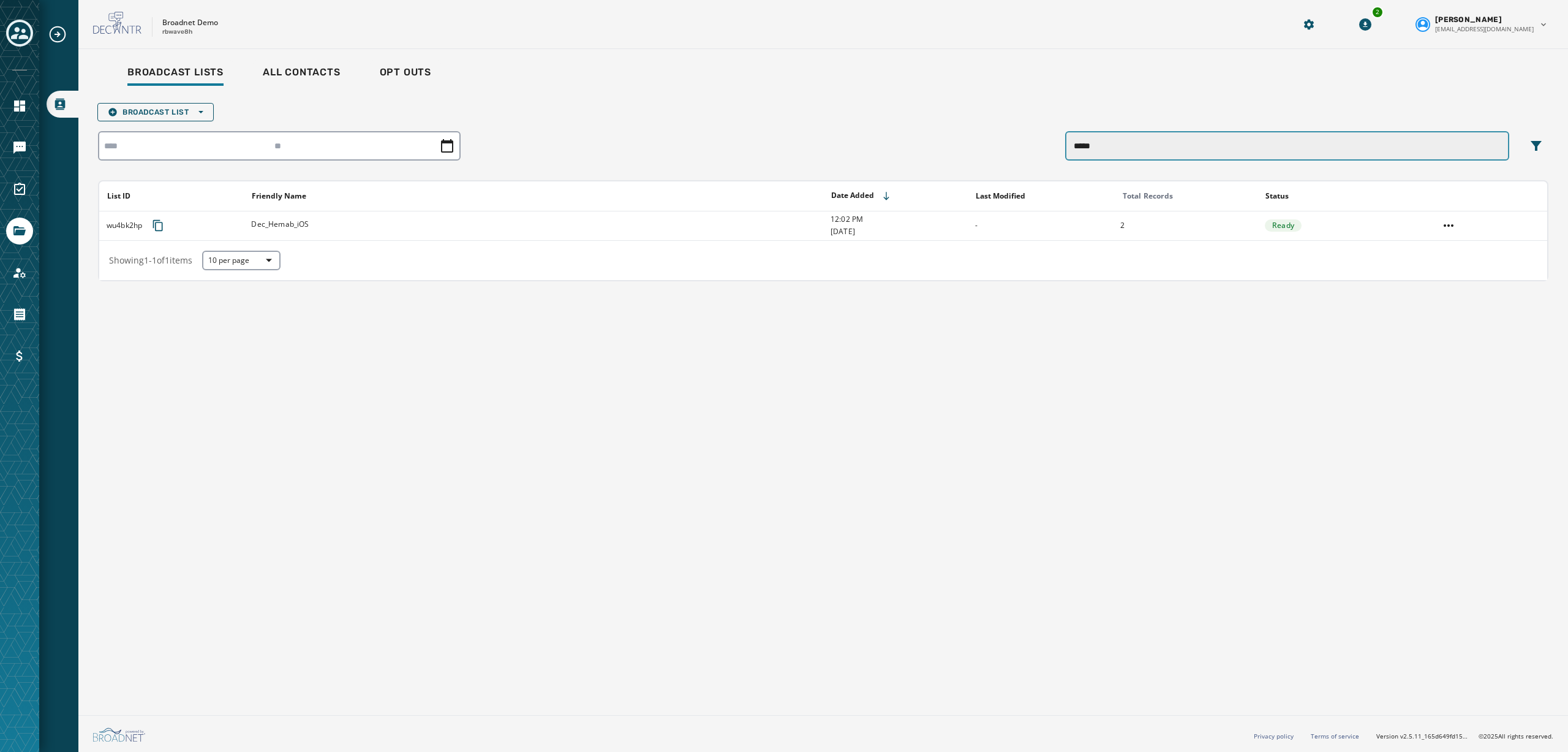
click at [1114, 143] on input "*****" at bounding box center [1287, 146] width 444 height 30
click at [281, 63] on link "All Contacts" at bounding box center [302, 74] width 98 height 28
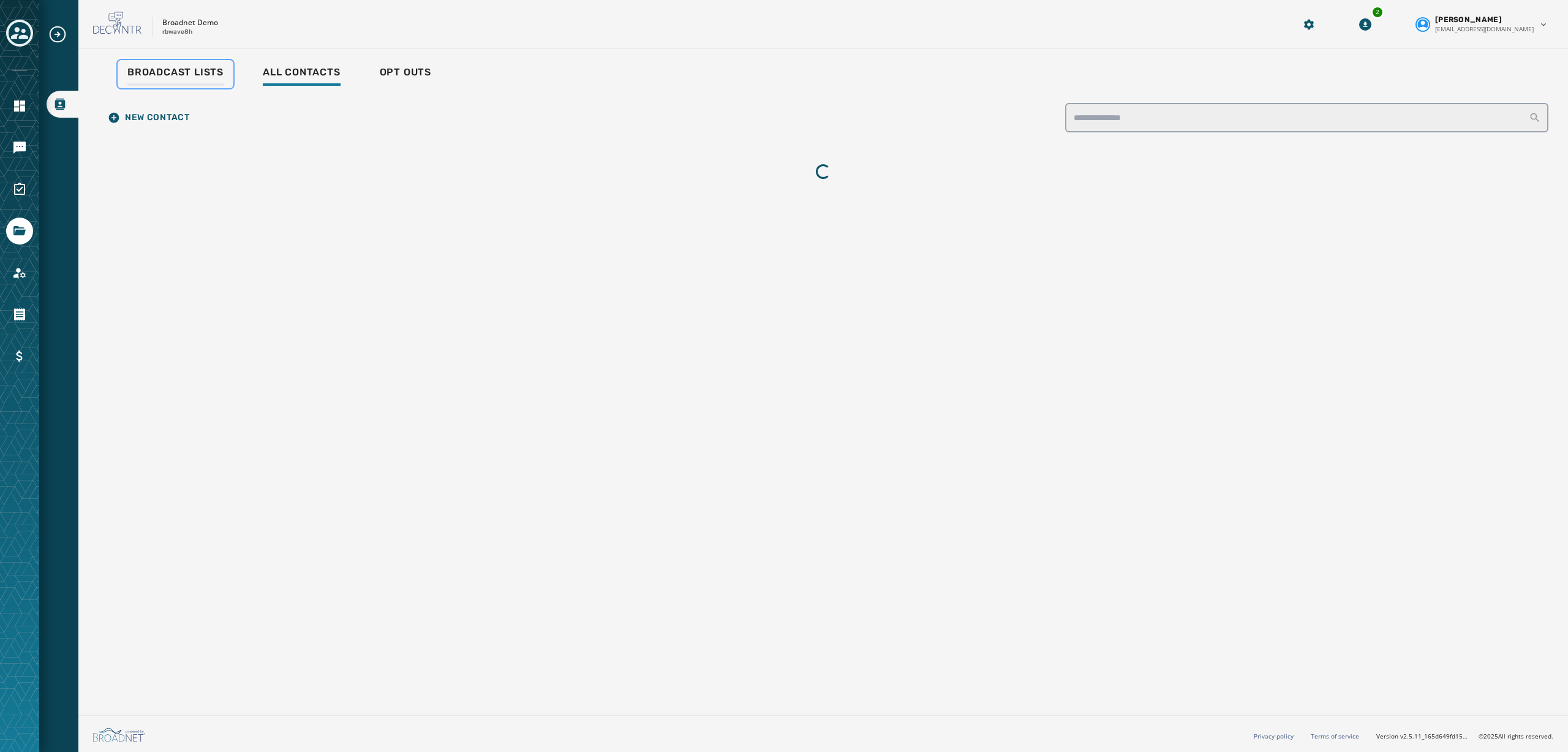
click at [180, 71] on span "Broadcast Lists" at bounding box center [175, 73] width 96 height 13
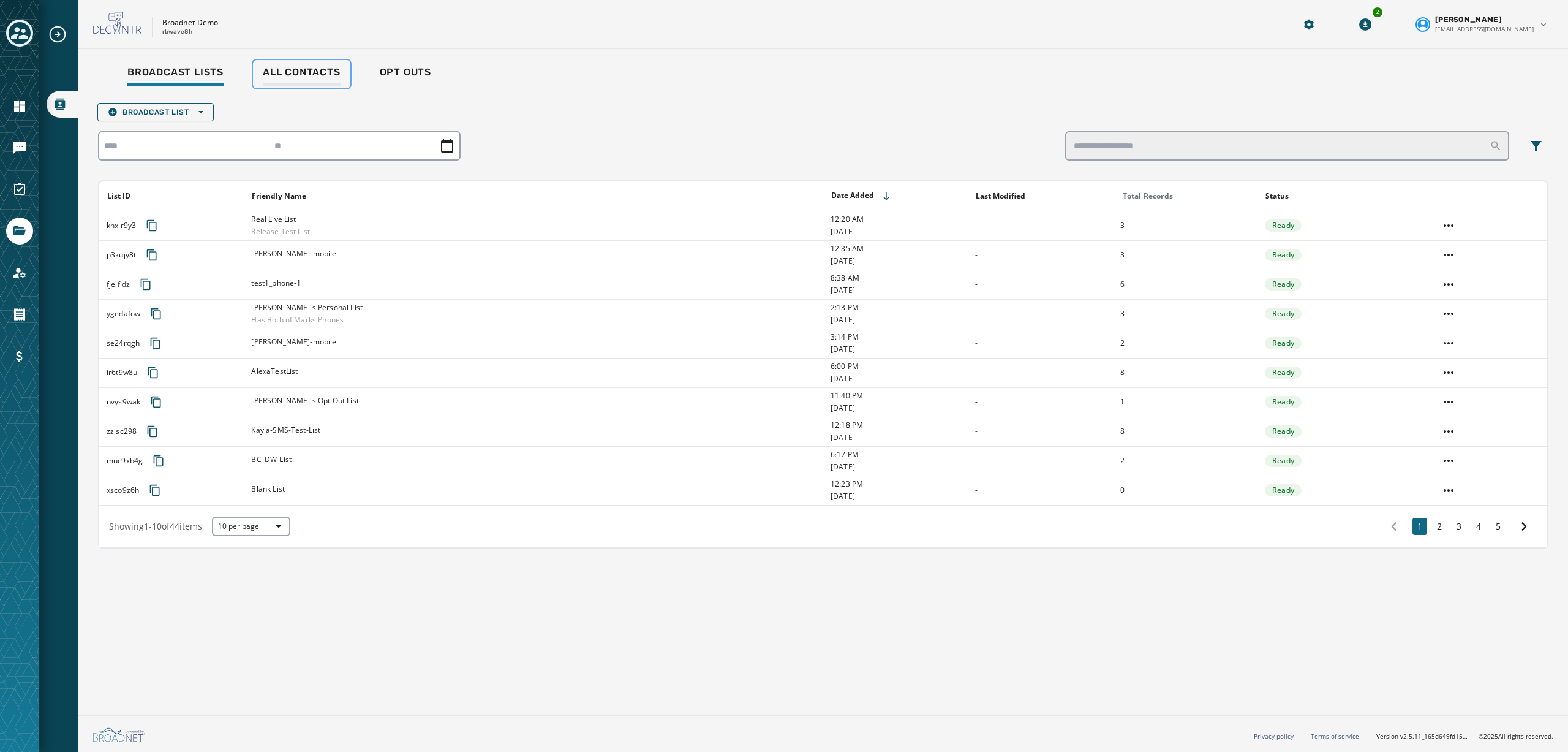
click at [288, 66] on span "All Contacts" at bounding box center [302, 73] width 78 height 13
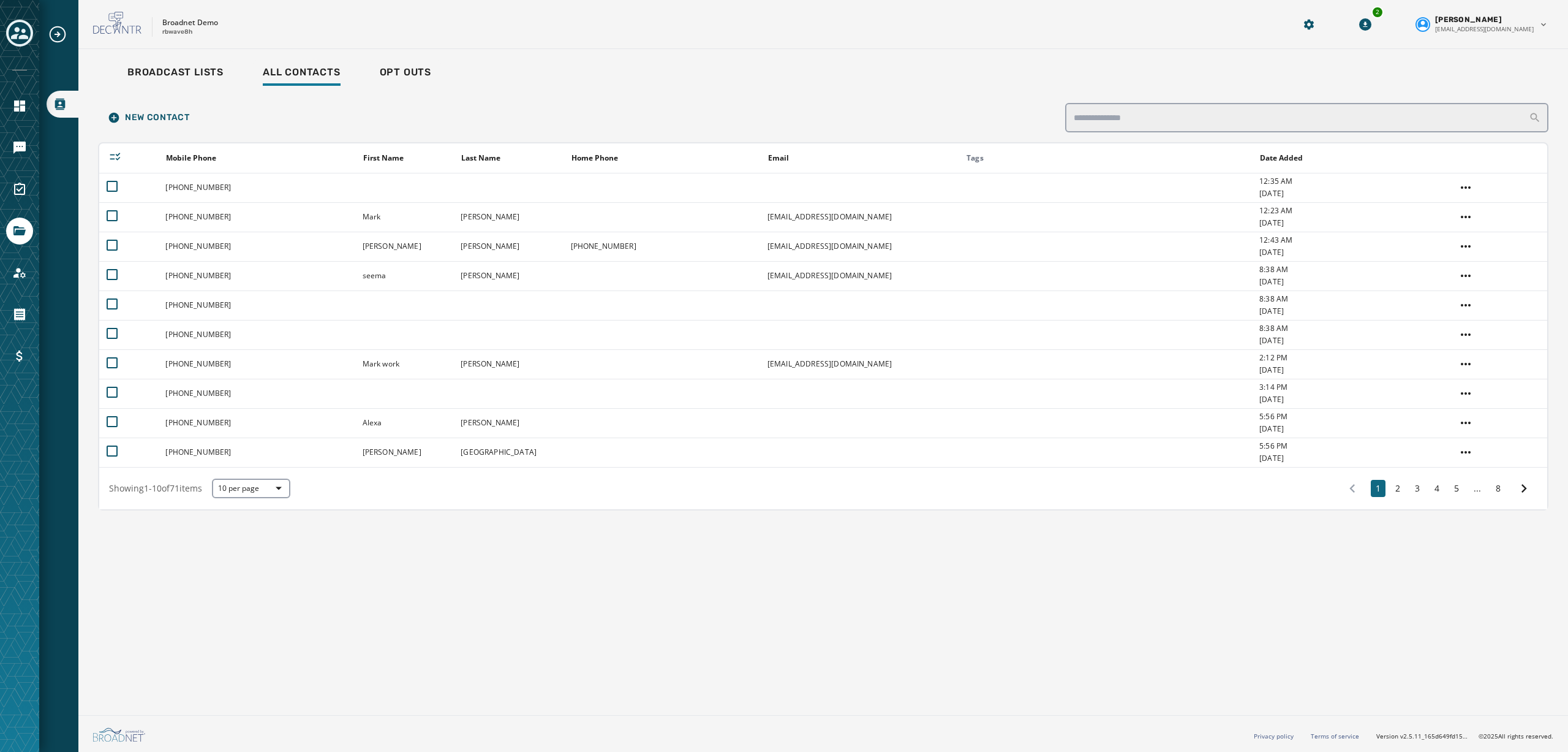
click at [1248, 101] on div "New Contact Mobile Phone First Name Last Name Home Phone Email Tags Date Added …" at bounding box center [823, 303] width 1450 height 412
click at [1248, 108] on input "search" at bounding box center [1306, 118] width 483 height 30
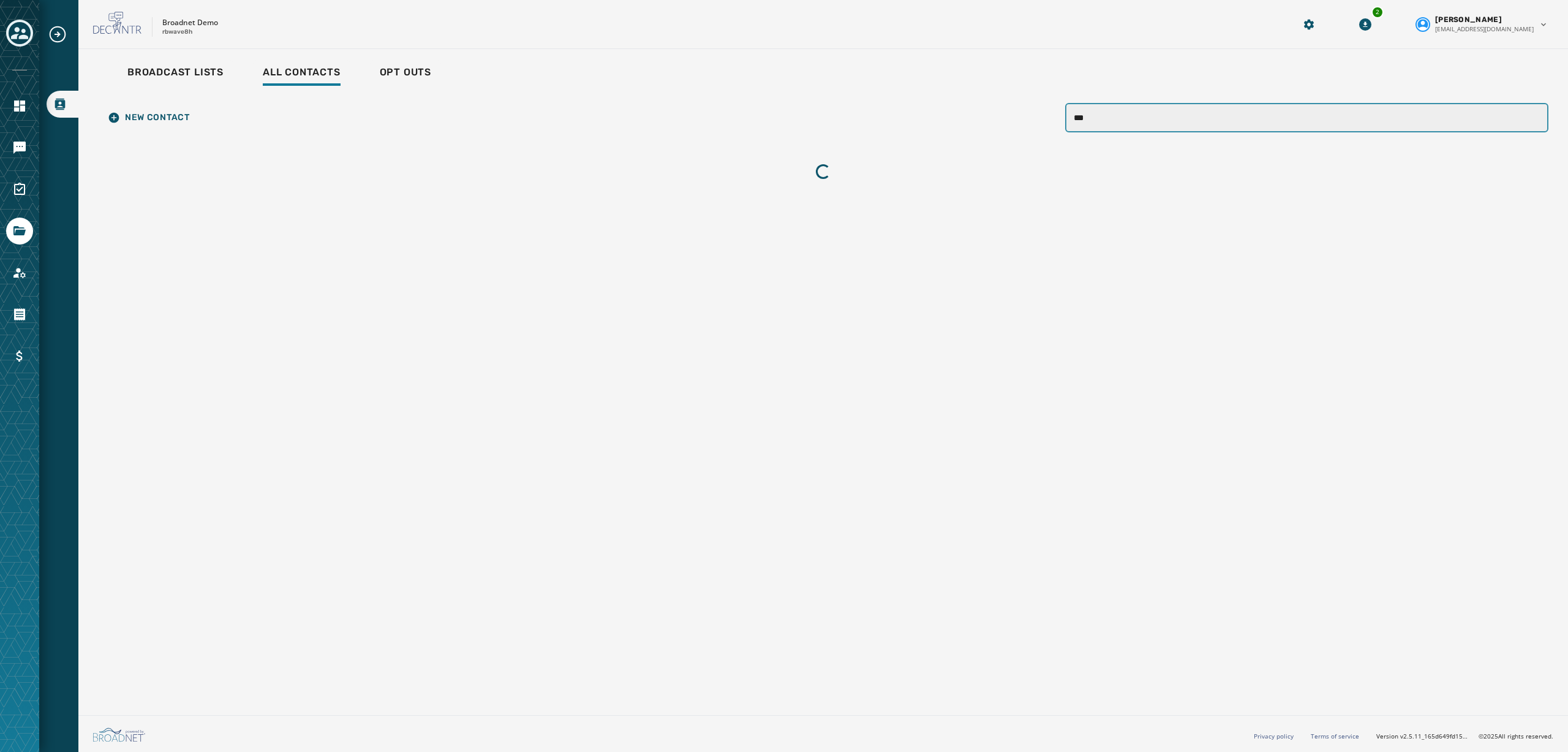
type input "****"
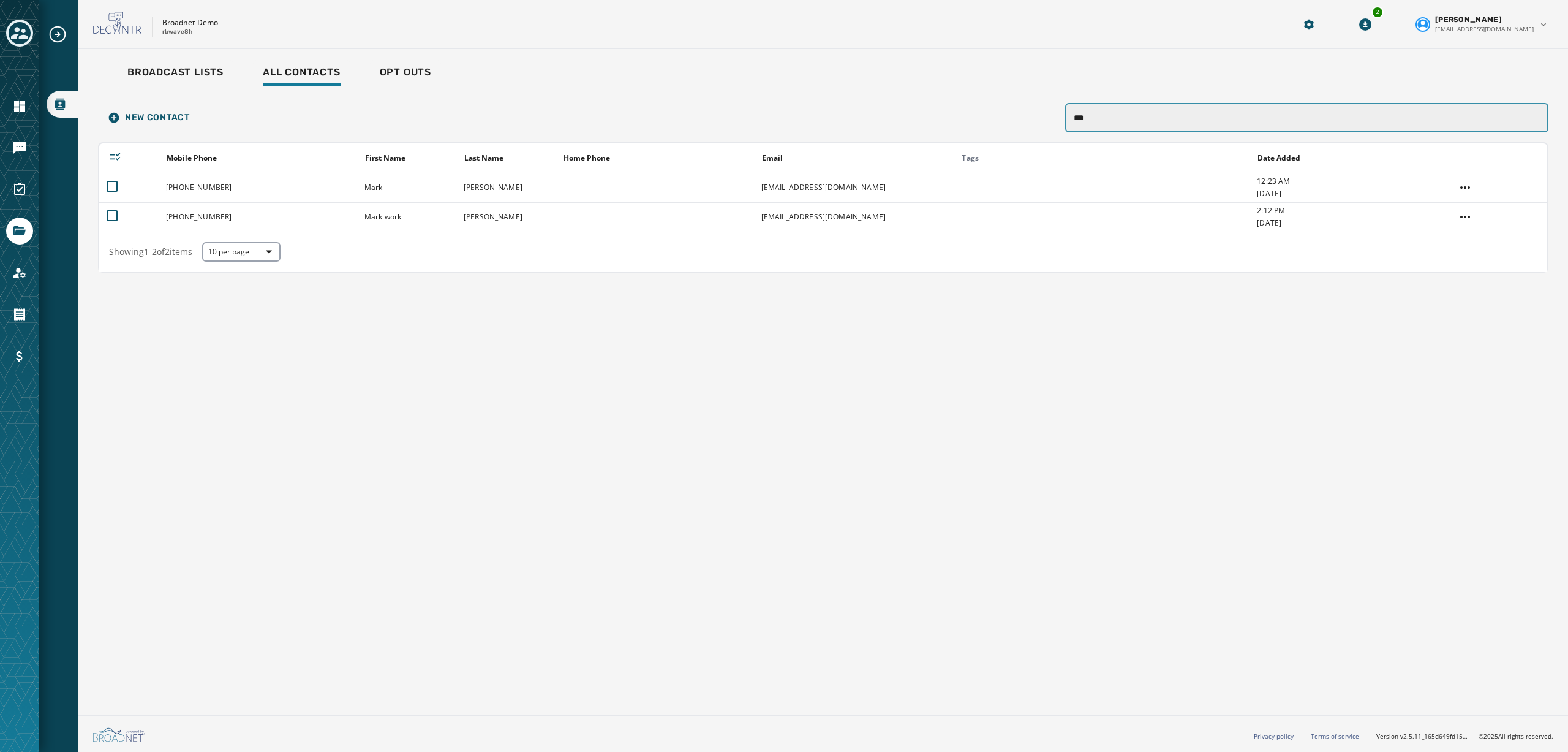
type input "****"
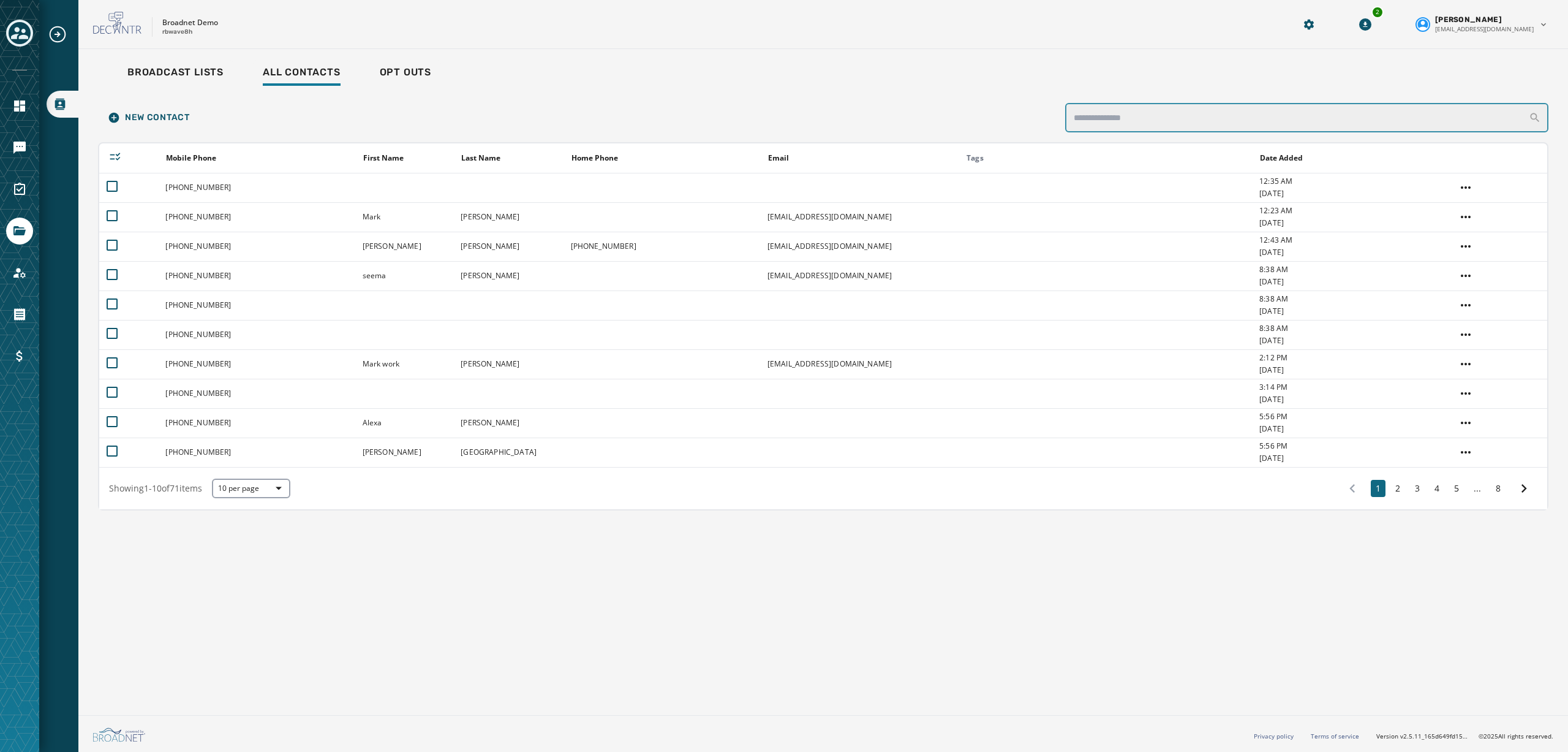
click at [1137, 103] on input "search" at bounding box center [1306, 118] width 483 height 30
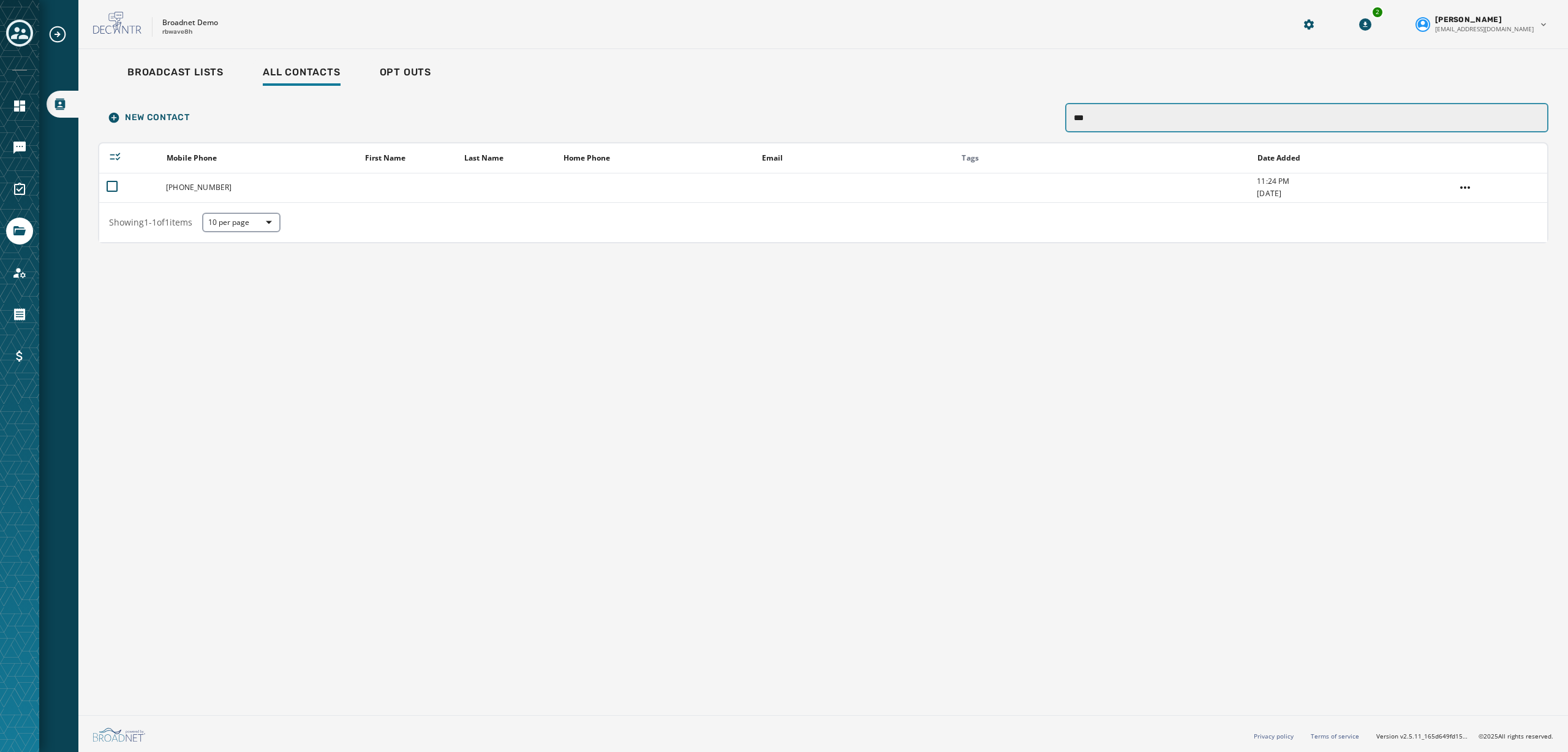
type input "***"
click at [180, 75] on span "Broadcast Lists" at bounding box center [175, 73] width 96 height 13
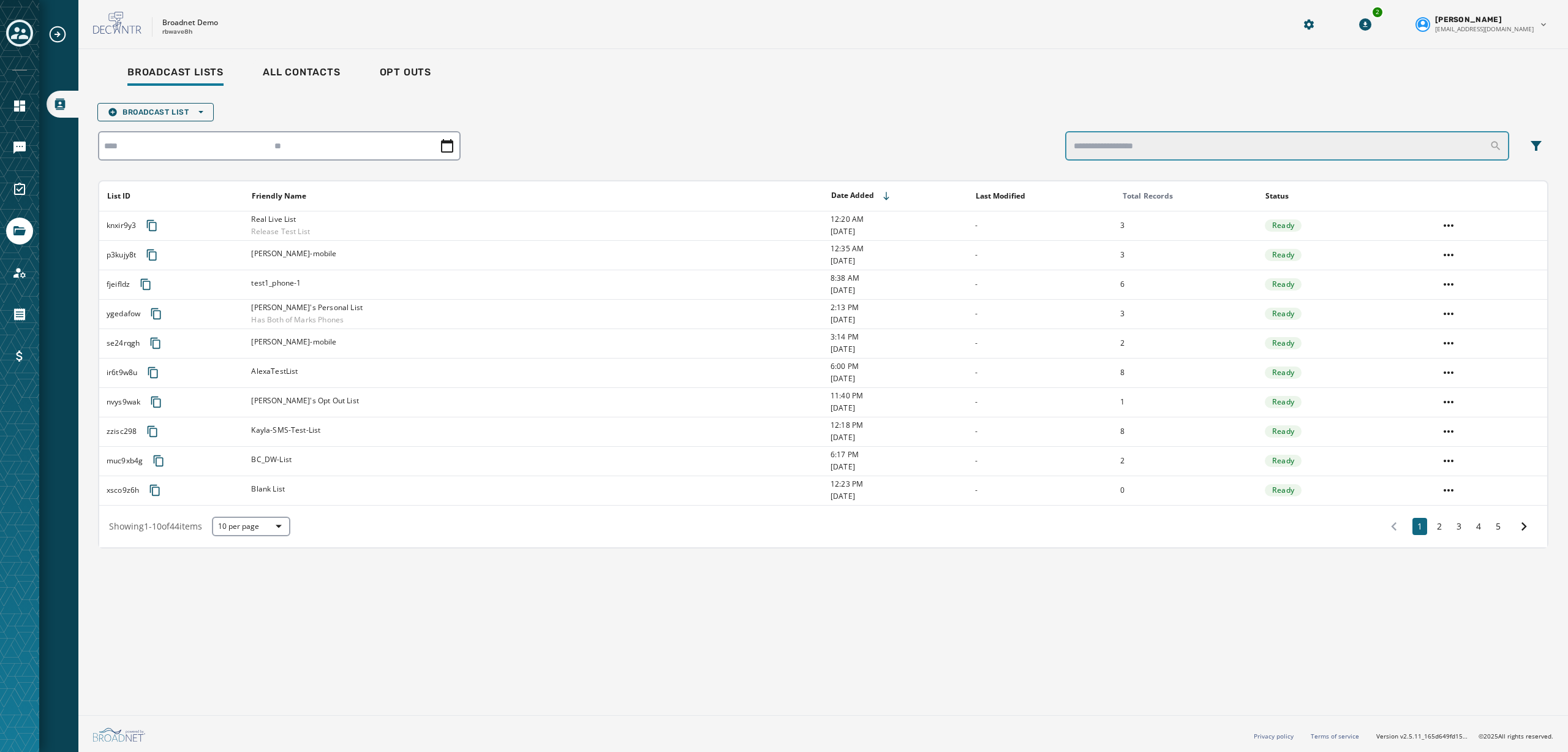
click at [1157, 146] on input "search" at bounding box center [1287, 146] width 444 height 30
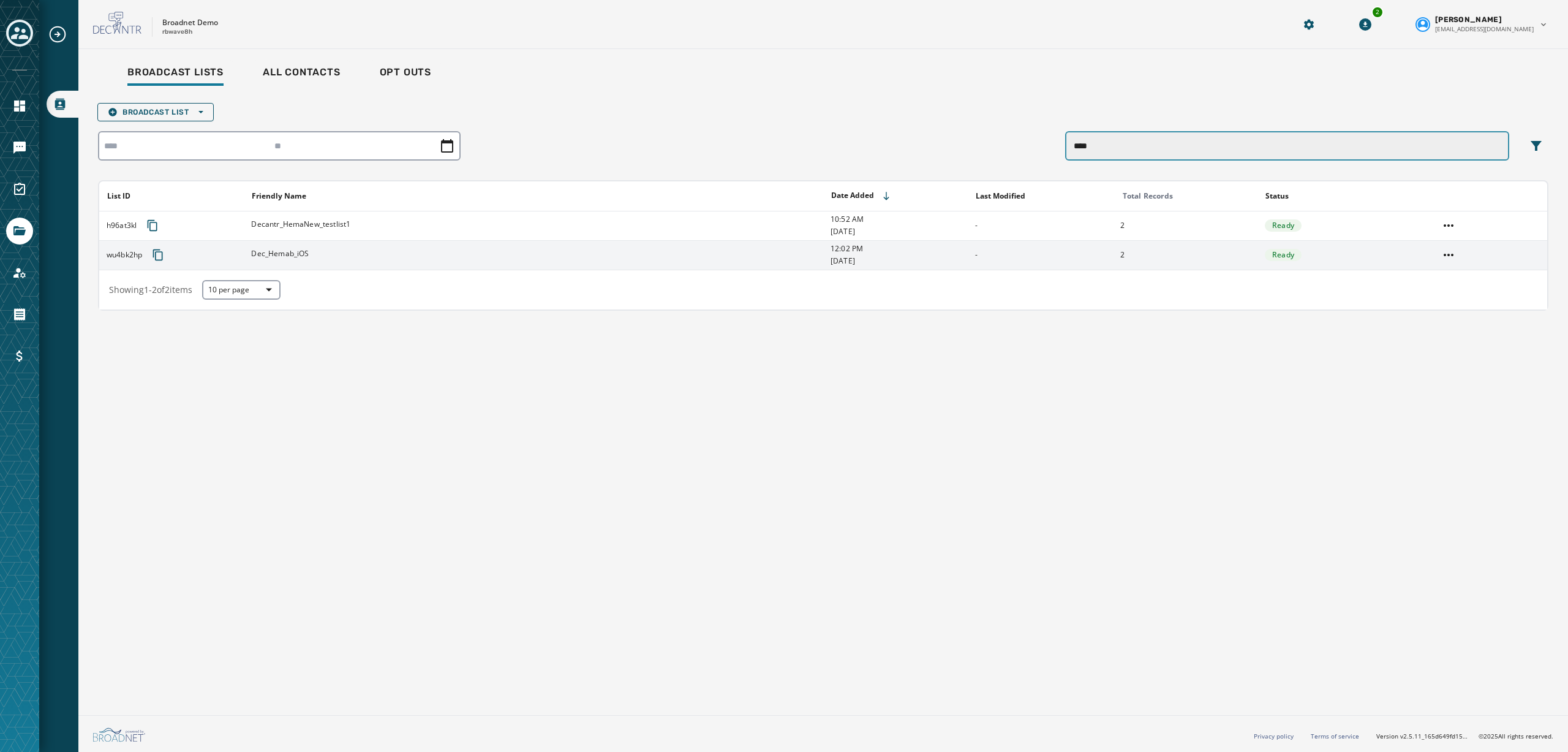
type input "****"
click at [348, 262] on td "Dec_Hemab_iOS" at bounding box center [533, 255] width 579 height 30
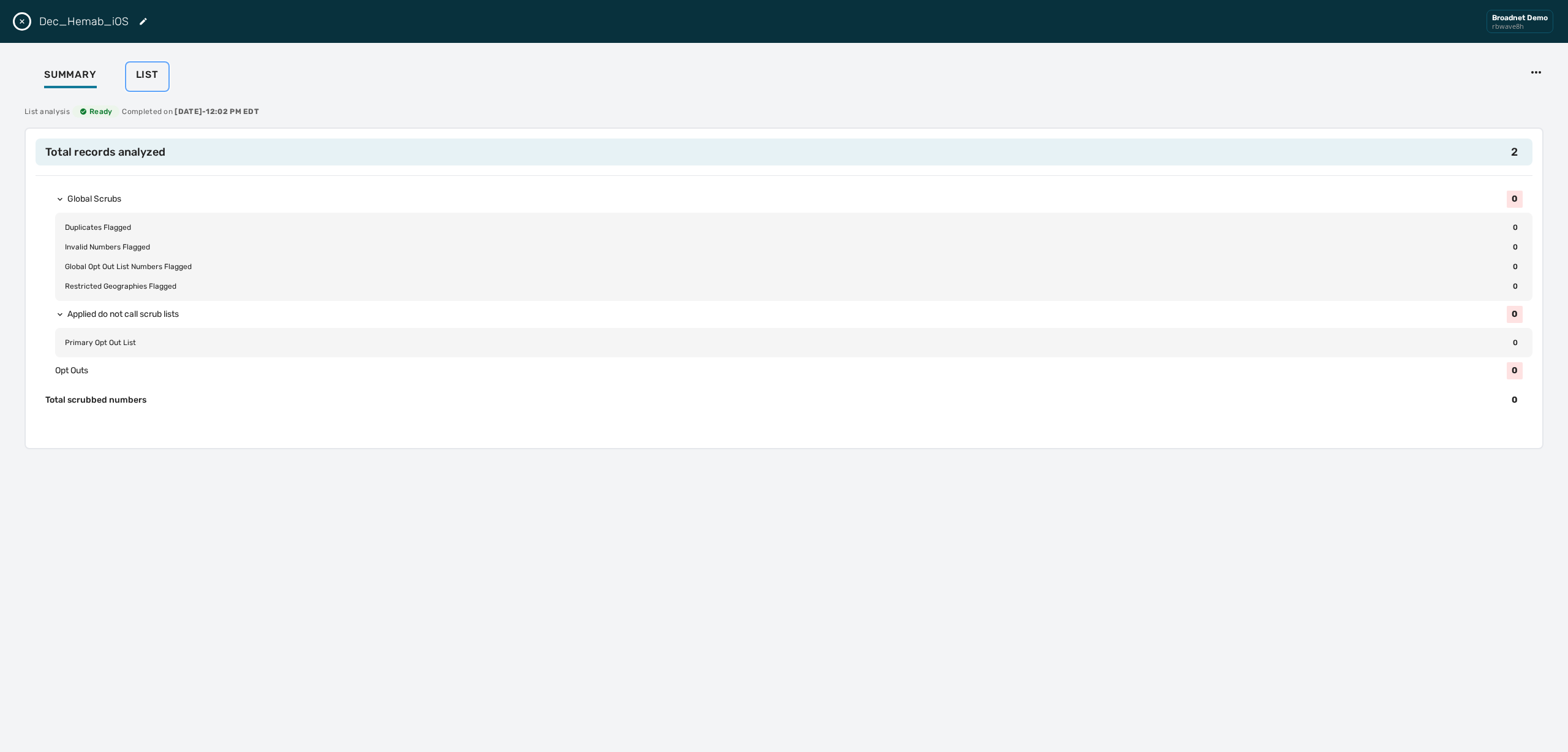
click at [159, 83] on button "List" at bounding box center [147, 77] width 42 height 28
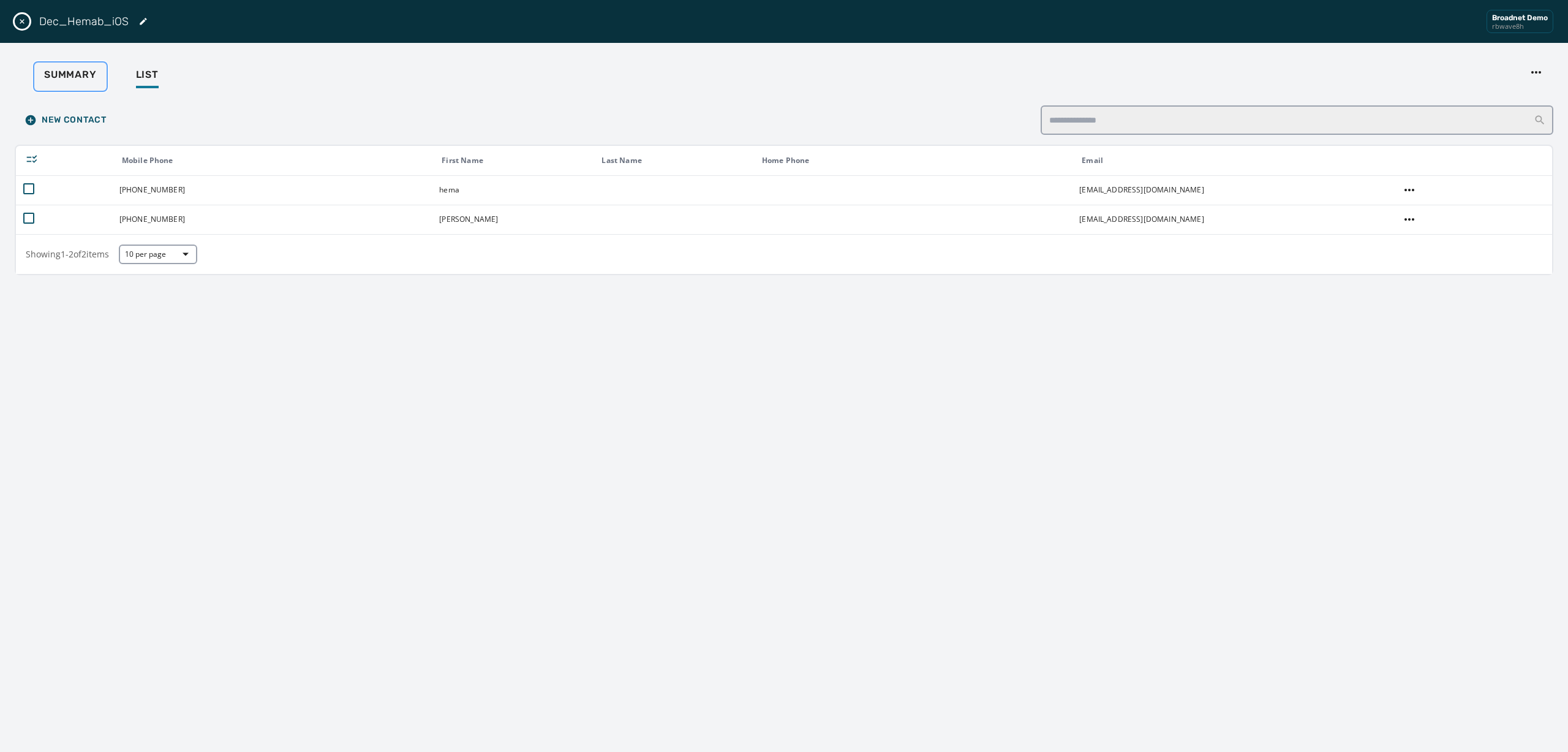
click at [70, 69] on span "Summary" at bounding box center [70, 75] width 52 height 13
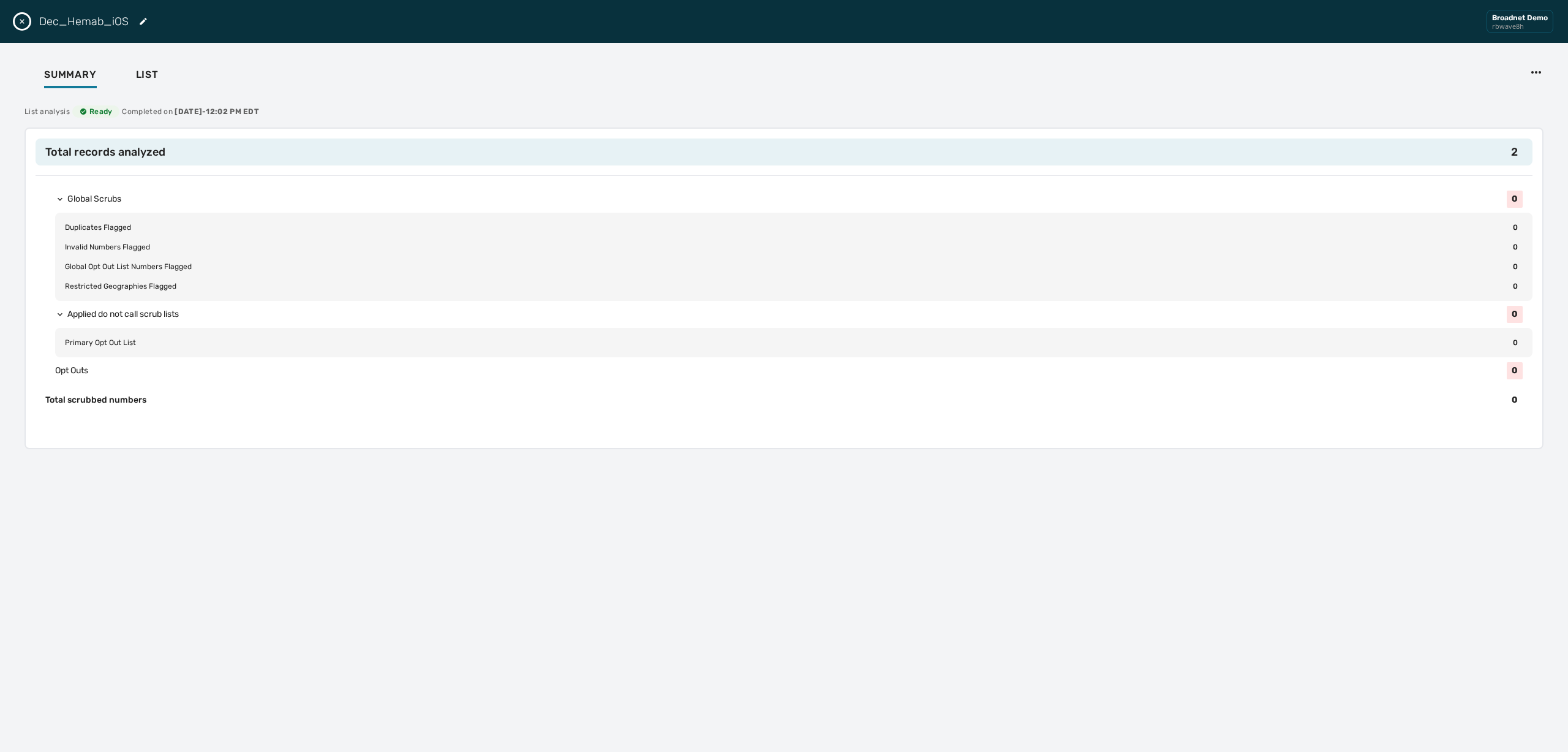
click at [13, 24] on div "Dec_Hemab_iOS Broadnet Demo rbwave8h" at bounding box center [784, 21] width 1568 height 43
click at [25, 23] on icon "Close drawer" at bounding box center [22, 21] width 10 height 10
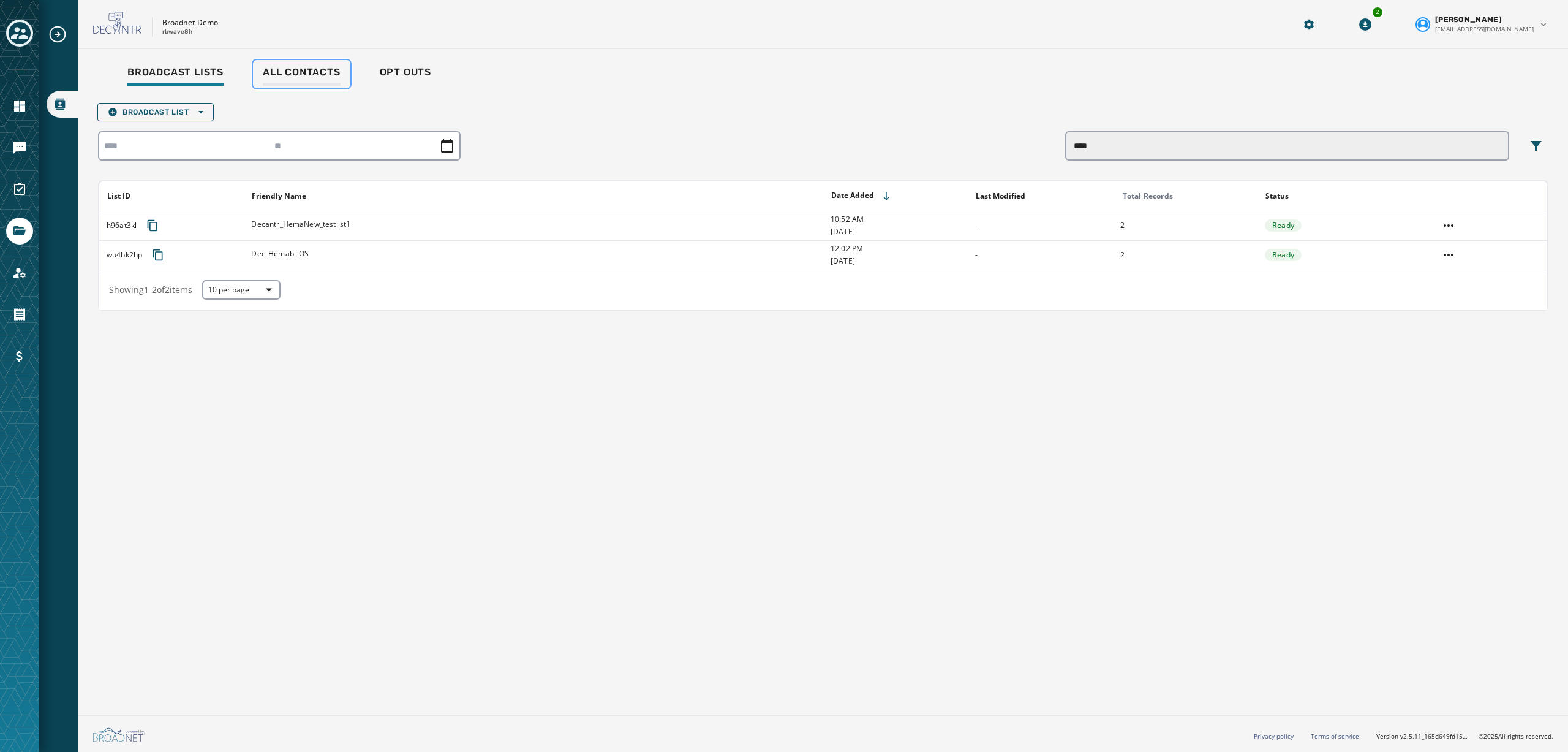
click at [266, 66] on span "All Contacts" at bounding box center [302, 73] width 78 height 13
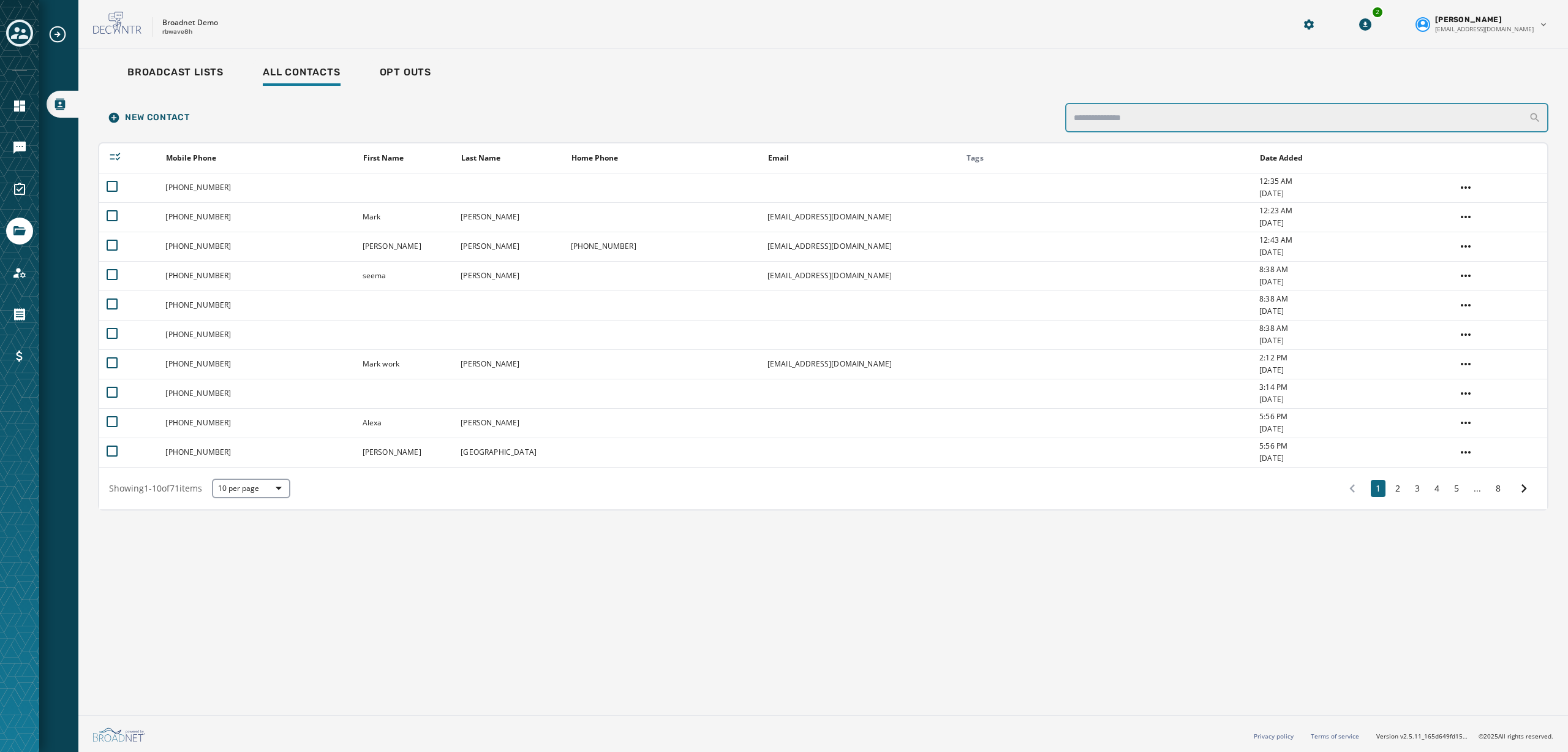
click at [1192, 114] on input "search" at bounding box center [1306, 118] width 483 height 30
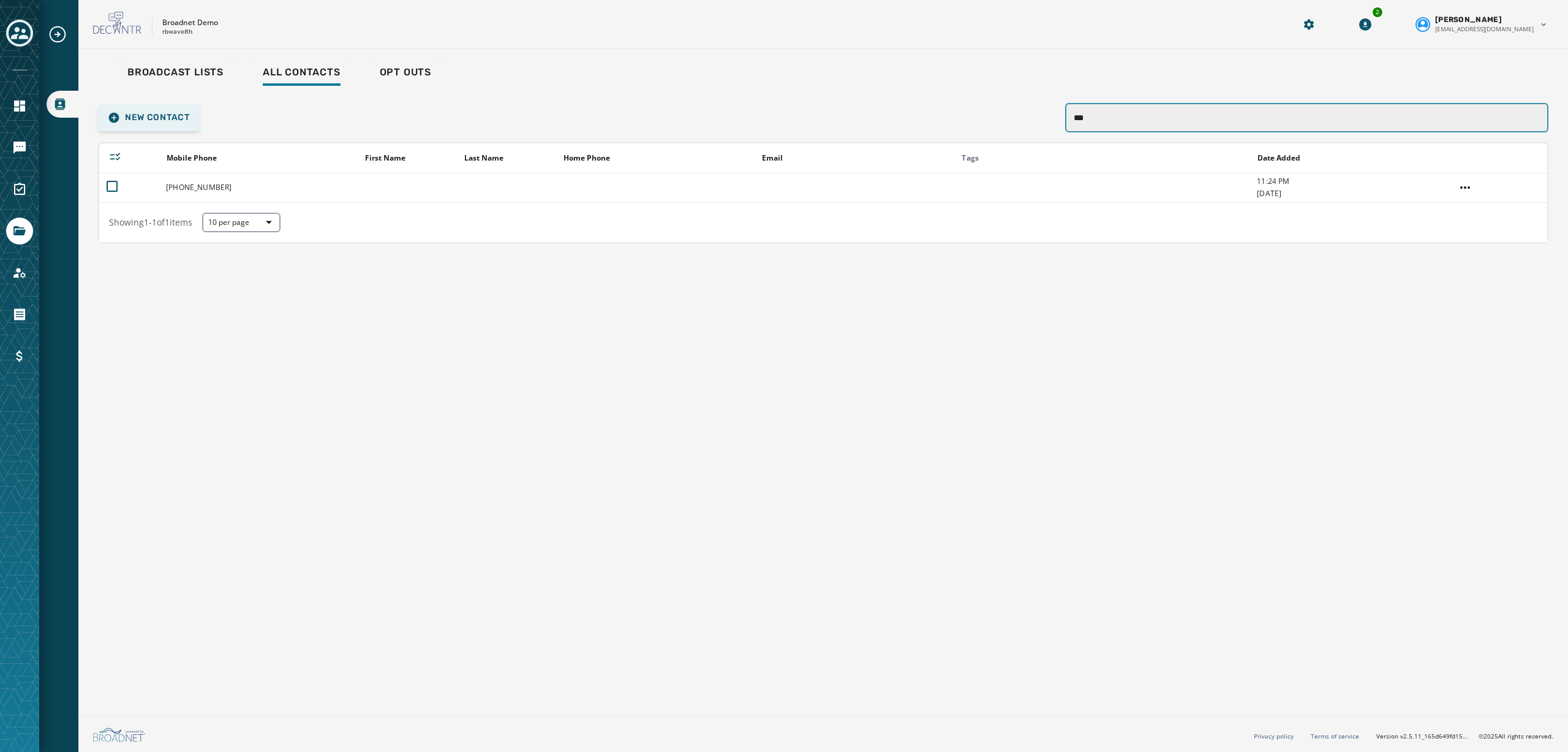
type input "***"
click at [158, 78] on div "Broadcast Lists" at bounding box center [175, 76] width 96 height 20
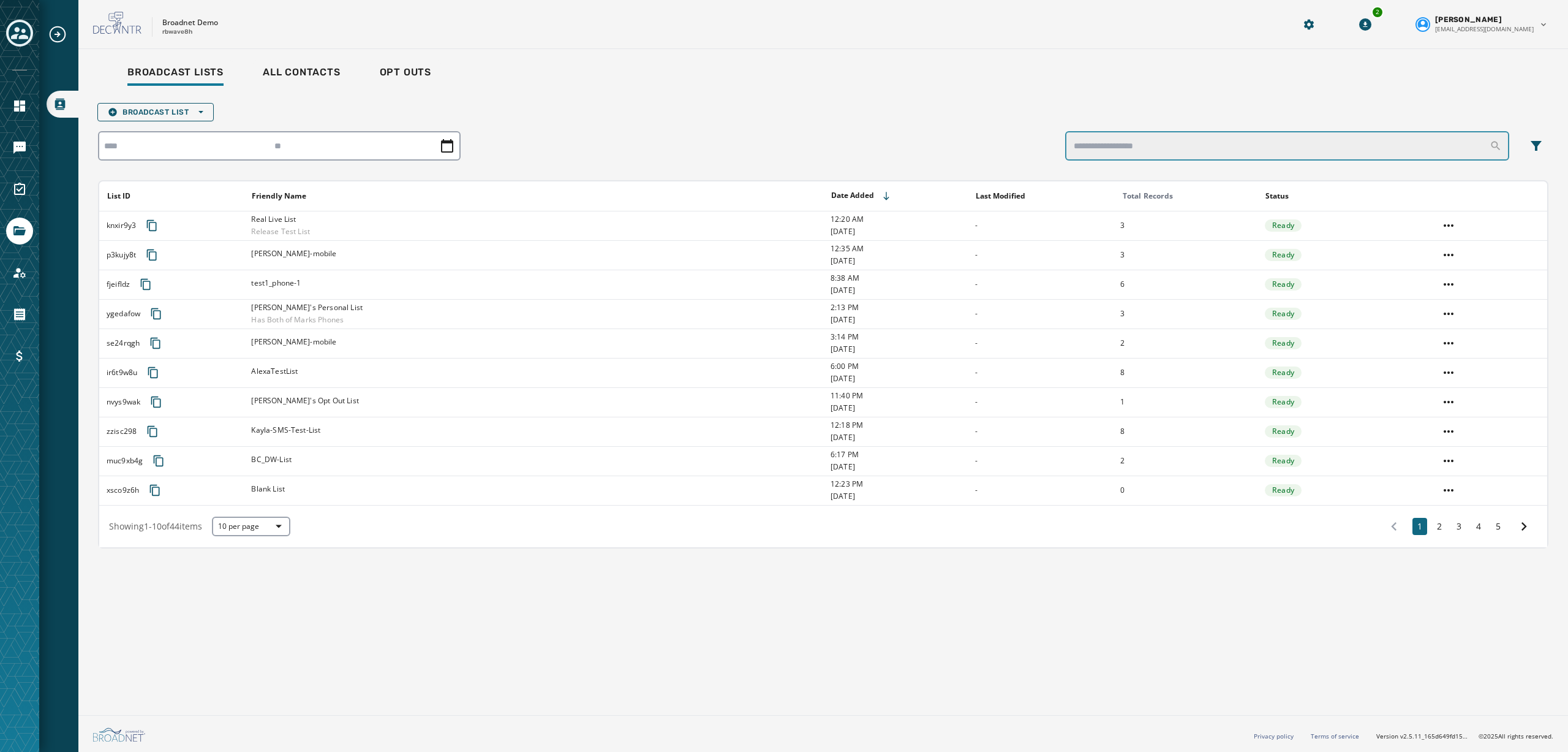
click at [1129, 134] on input "search" at bounding box center [1287, 146] width 444 height 30
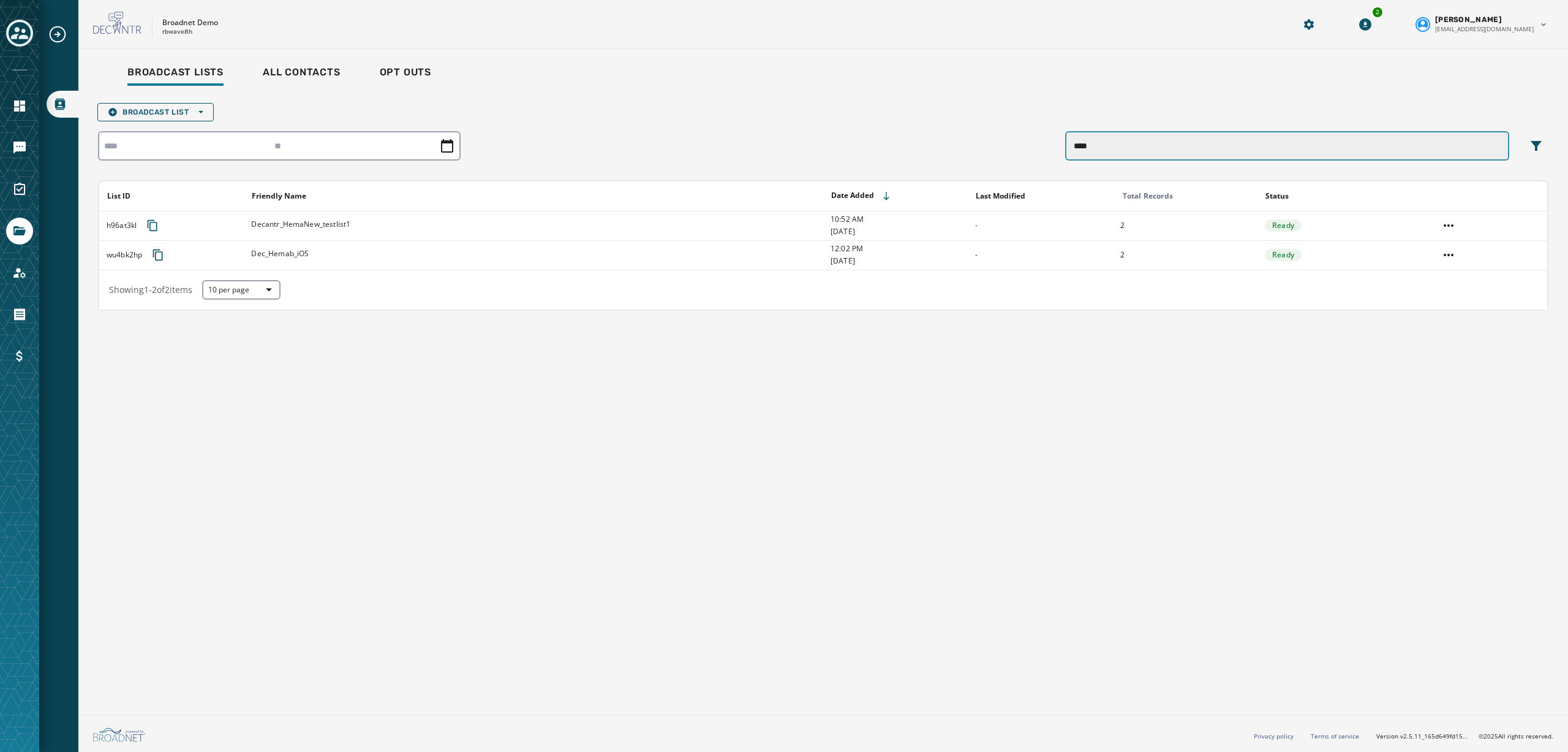
type input "****"
click at [318, 80] on div "All Contacts" at bounding box center [302, 76] width 78 height 20
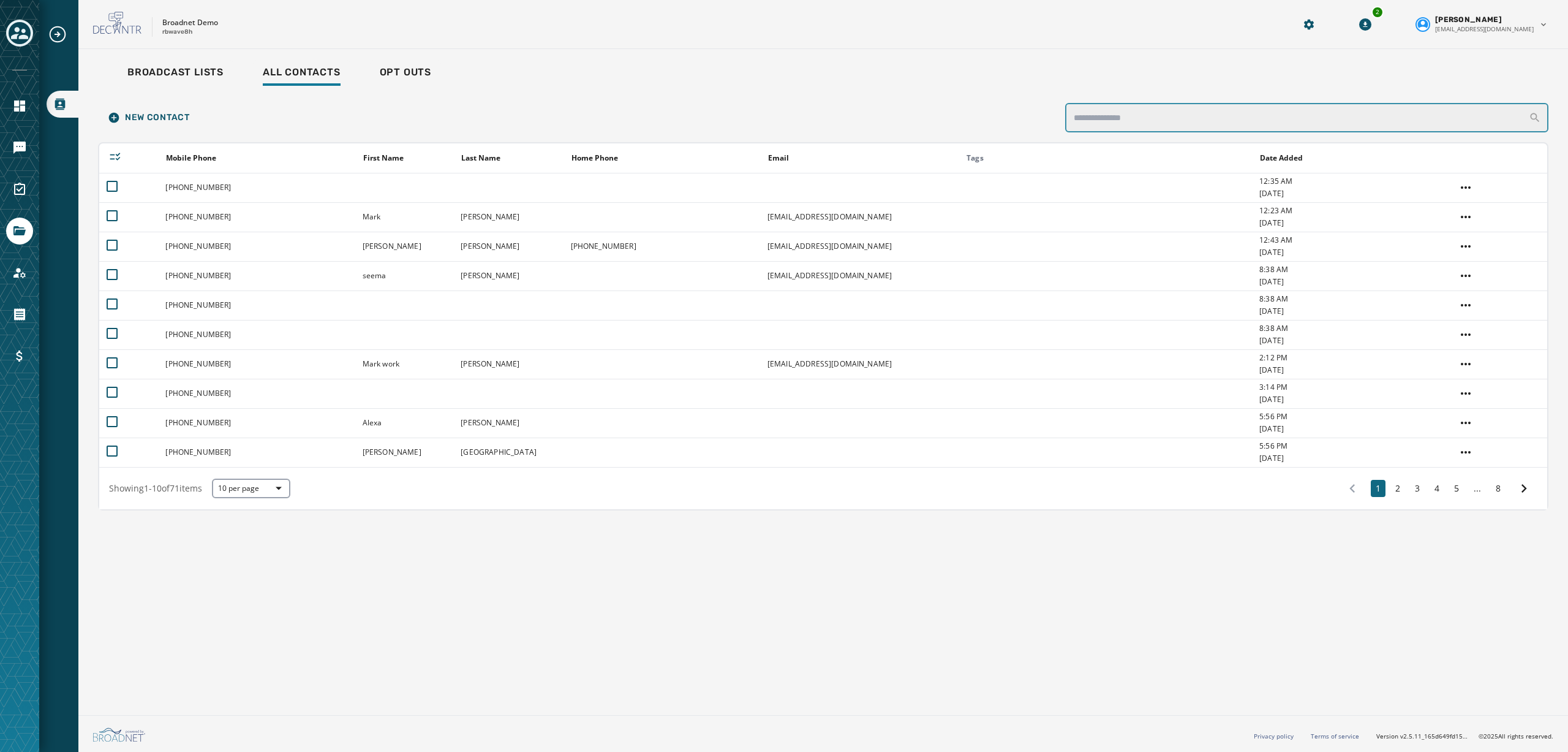
click at [1126, 109] on input "search" at bounding box center [1306, 118] width 483 height 30
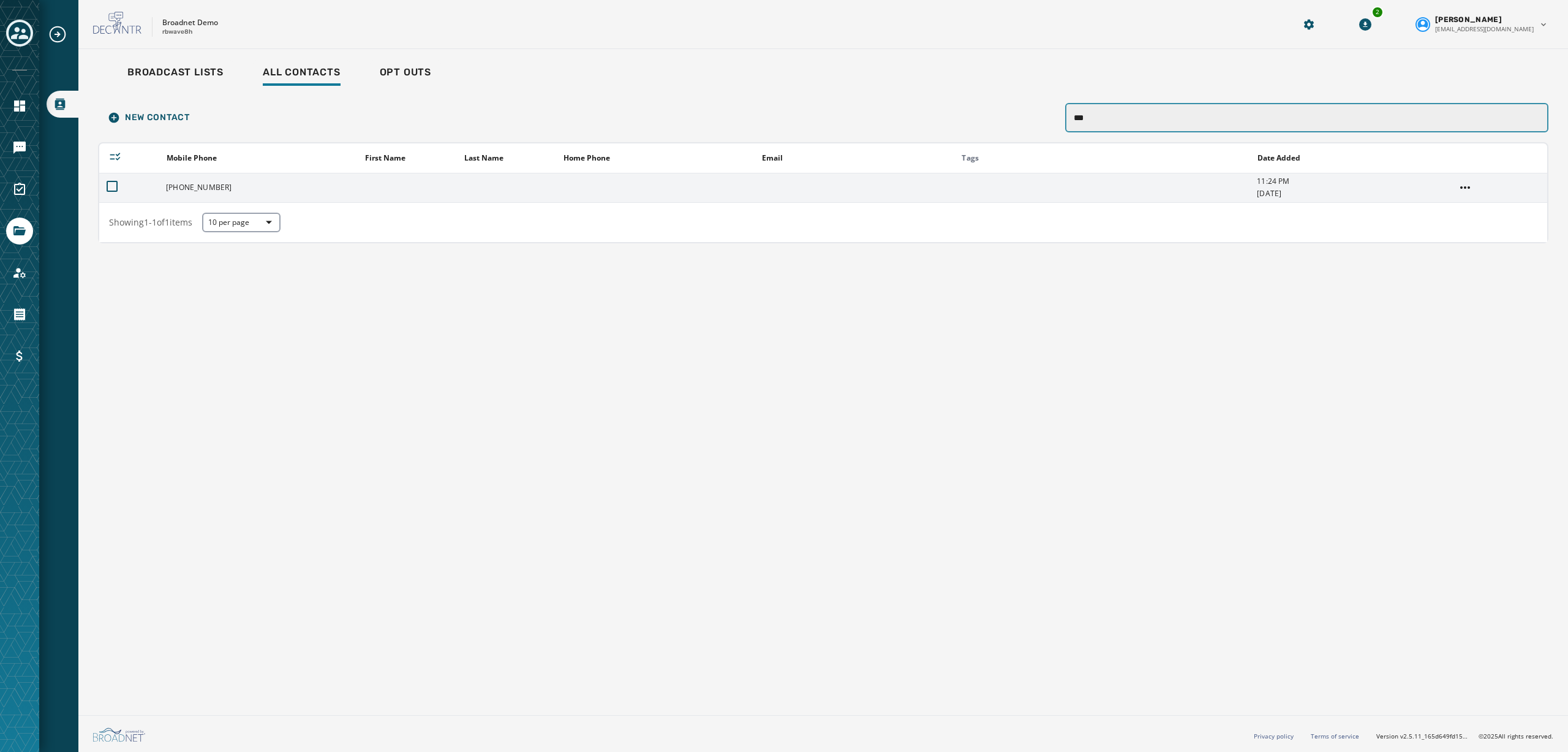
type input "***"
click at [281, 193] on td "[PHONE_NUMBER]" at bounding box center [258, 188] width 198 height 30
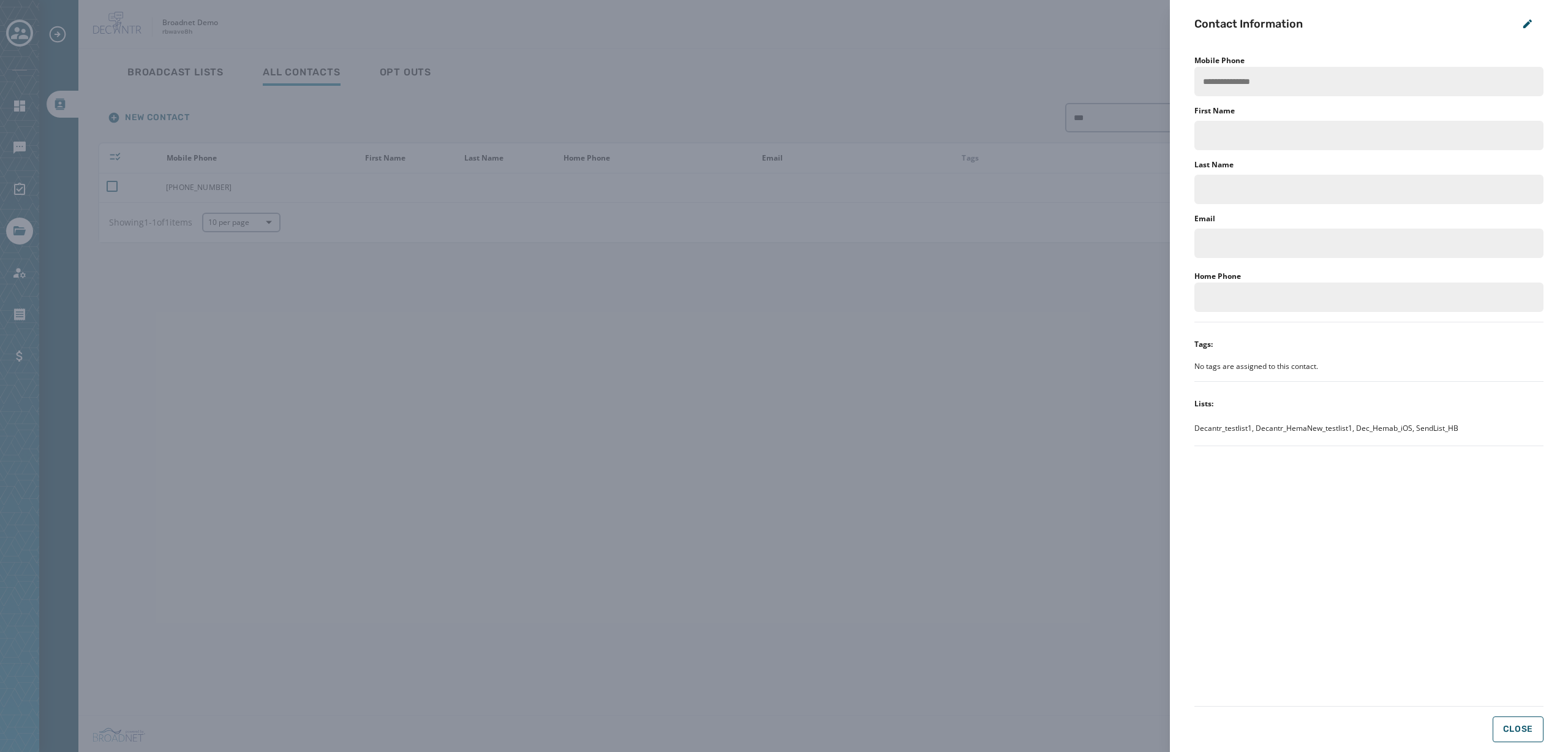
click at [1341, 428] on span "Decantr_testlist1, Decantr_HemaNew_testlist1, Dec_Hemab_iOS, SendList_HB" at bounding box center [1326, 428] width 264 height 10
click at [1255, 429] on span "Decantr_testlist1, Decantr_HemaNew_testlist1, Dec_Hemab_iOS, SendList_HB" at bounding box center [1326, 428] width 264 height 10
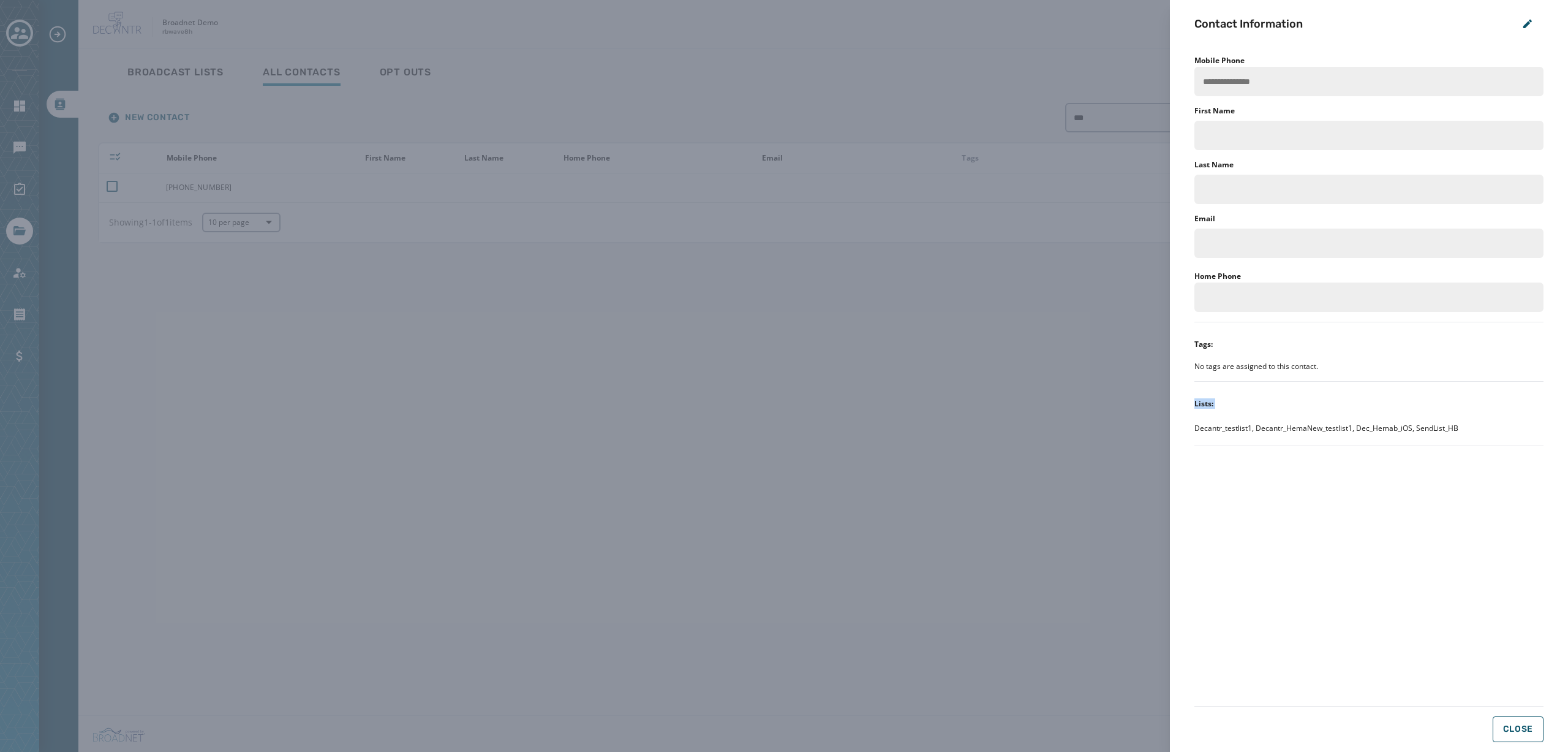
click at [1255, 429] on span "Decantr_testlist1, Decantr_HemaNew_testlist1, Dec_Hemab_iOS, SendList_HB" at bounding box center [1326, 428] width 264 height 10
